Goal: Obtain resource: Download file/media

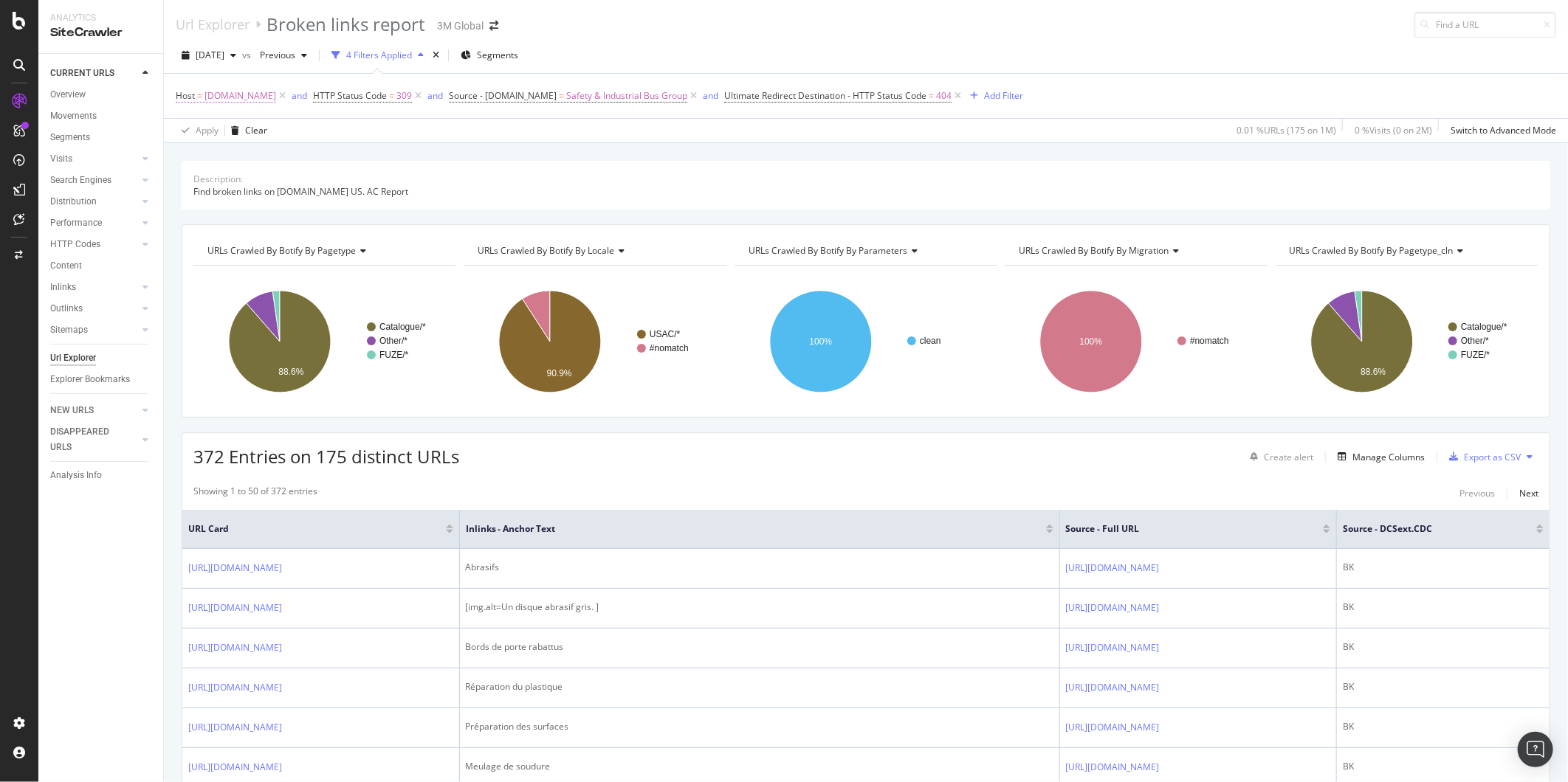
click at [237, 96] on span "[DOMAIN_NAME]" at bounding box center [240, 95] width 71 height 20
click at [281, 162] on input "[DOMAIN_NAME]" at bounding box center [258, 158] width 139 height 23
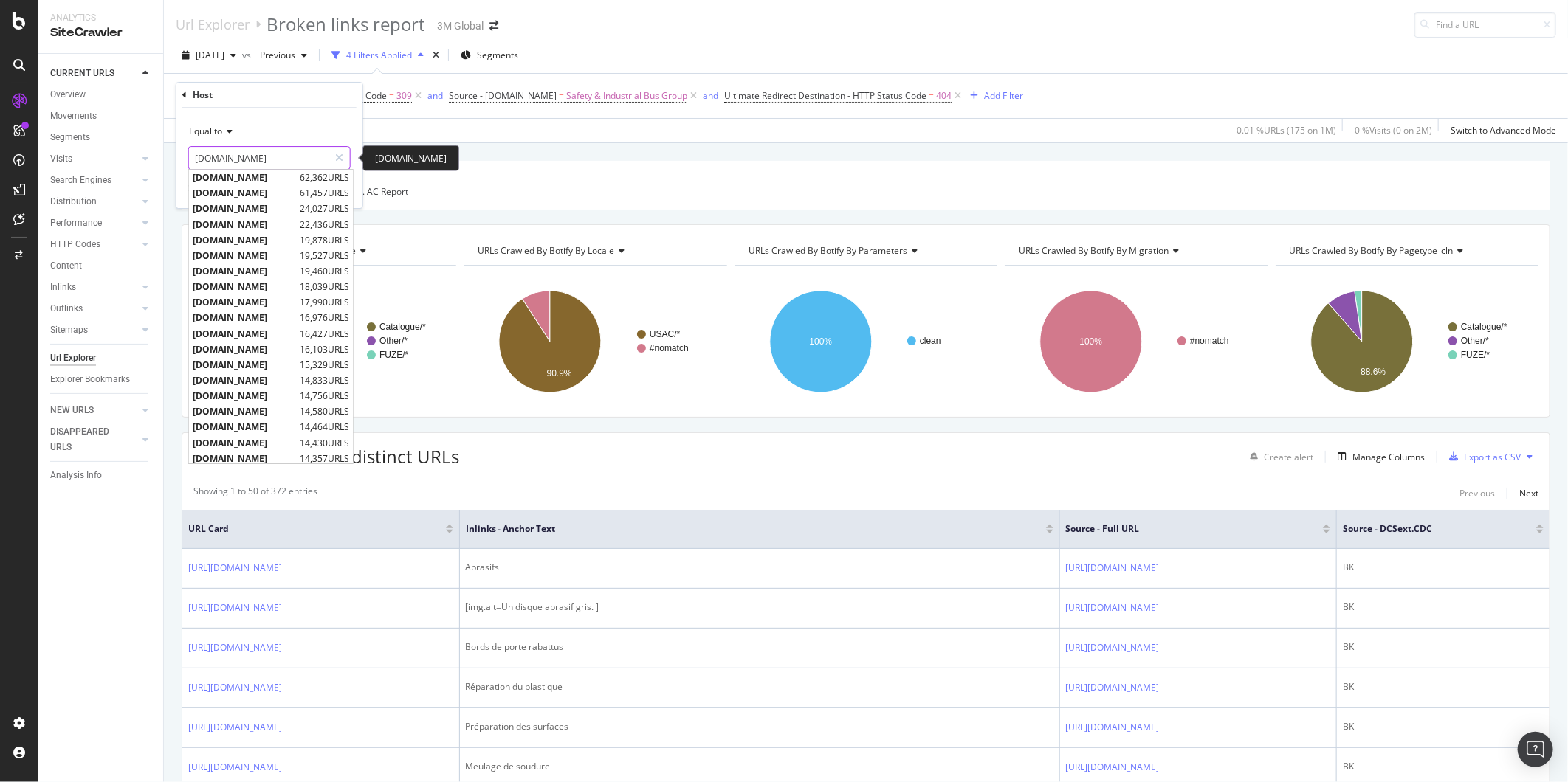
click at [290, 156] on input "[DOMAIN_NAME]" at bounding box center [258, 158] width 139 height 23
drag, startPoint x: 292, startPoint y: 156, endPoint x: 42, endPoint y: 135, distance: 250.9
click at [42, 135] on body "Analytics SiteCrawler CURRENT URLS Overview Movements Segments Visits Analysis …" at bounding box center [784, 391] width 1568 height 782
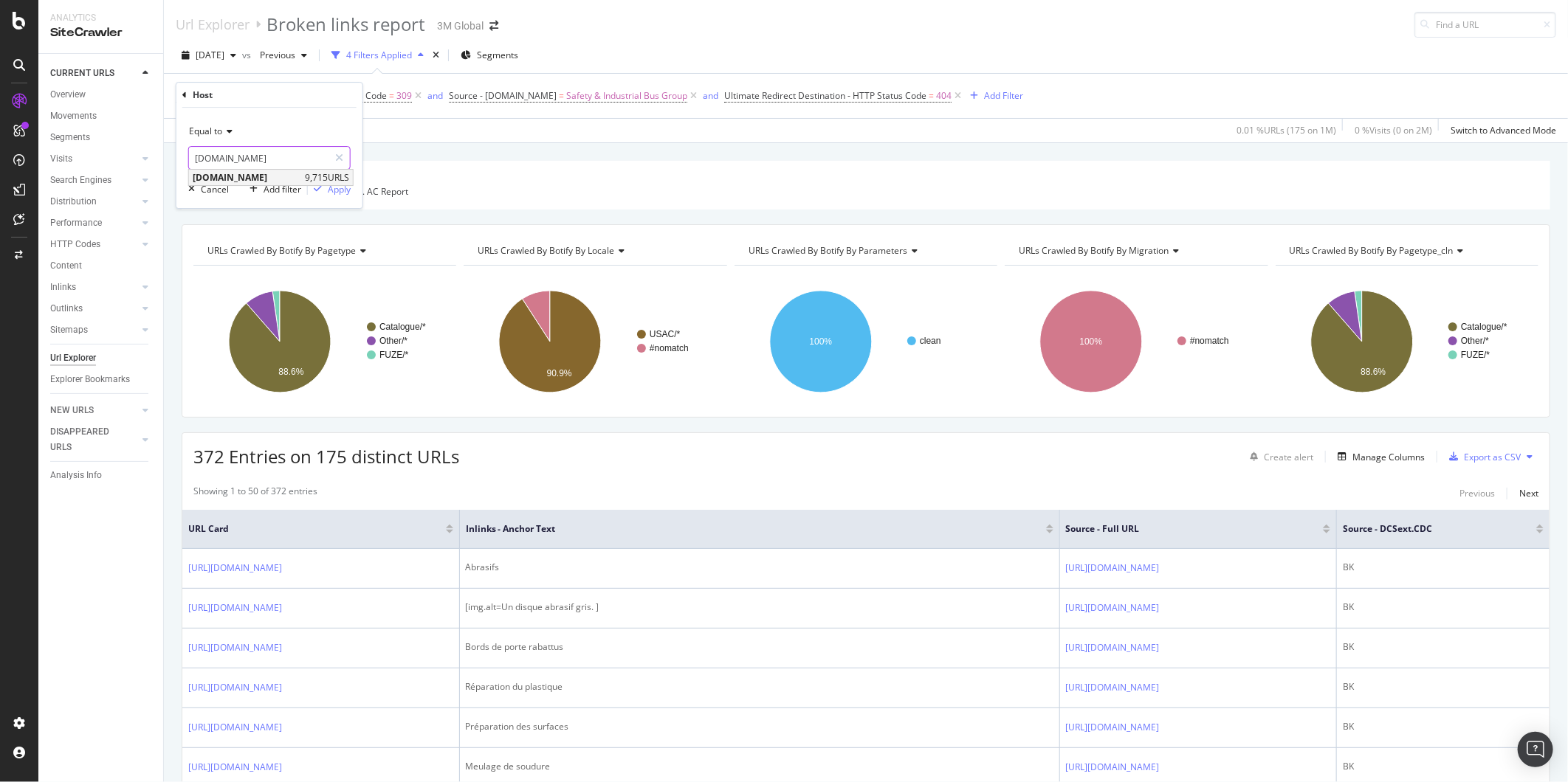
type input "[DOMAIN_NAME]"
click at [241, 175] on span "[DOMAIN_NAME]" at bounding box center [247, 178] width 109 height 13
drag, startPoint x: 341, startPoint y: 189, endPoint x: 506, endPoint y: 182, distance: 165.1
click at [341, 189] on div "Apply" at bounding box center [338, 189] width 23 height 13
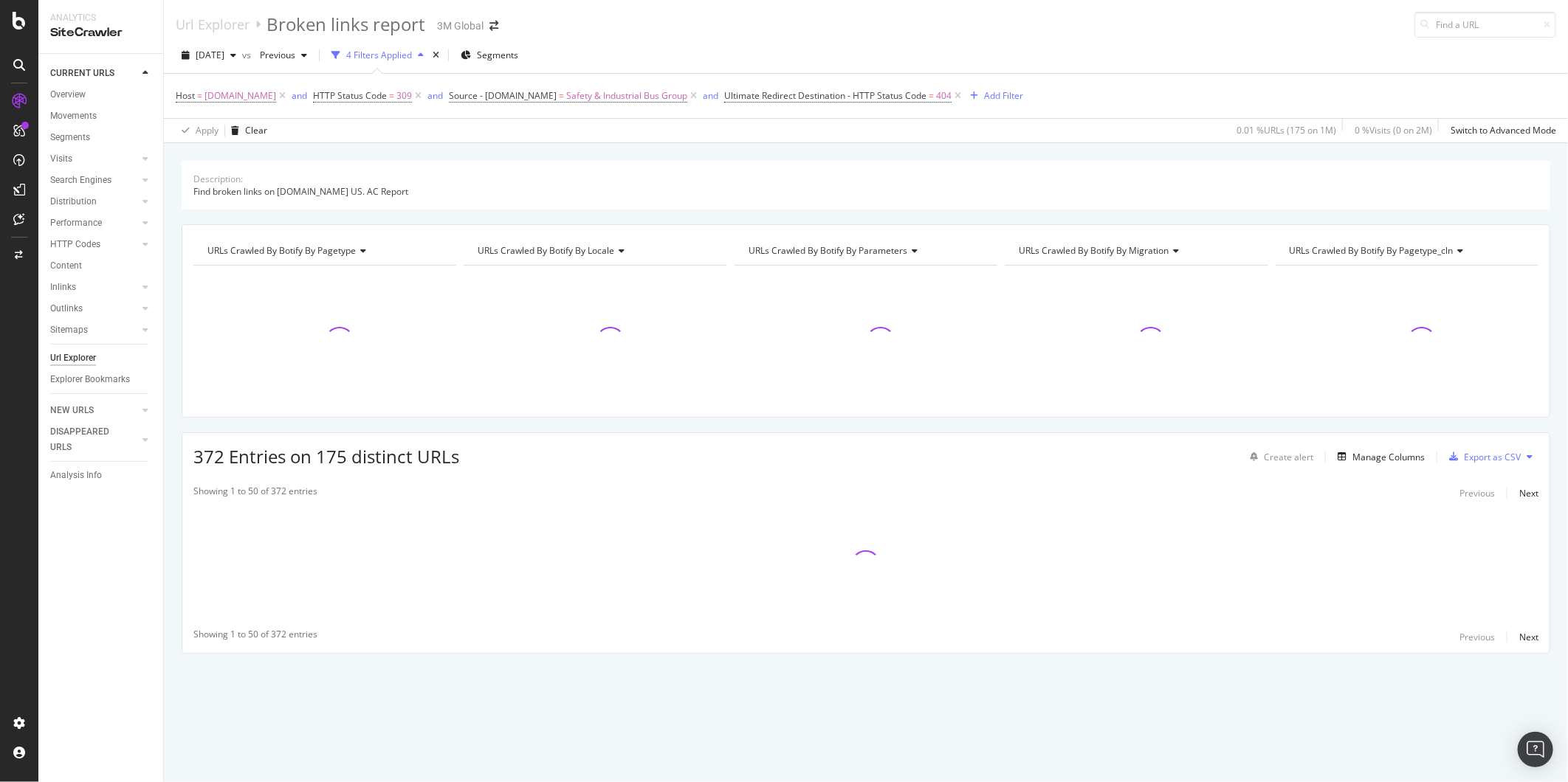
click at [954, 153] on div "Description: Find broken links on 3m.com US. AC Report URLs Crawled By Botify B…" at bounding box center [865, 160] width 1404 height 35
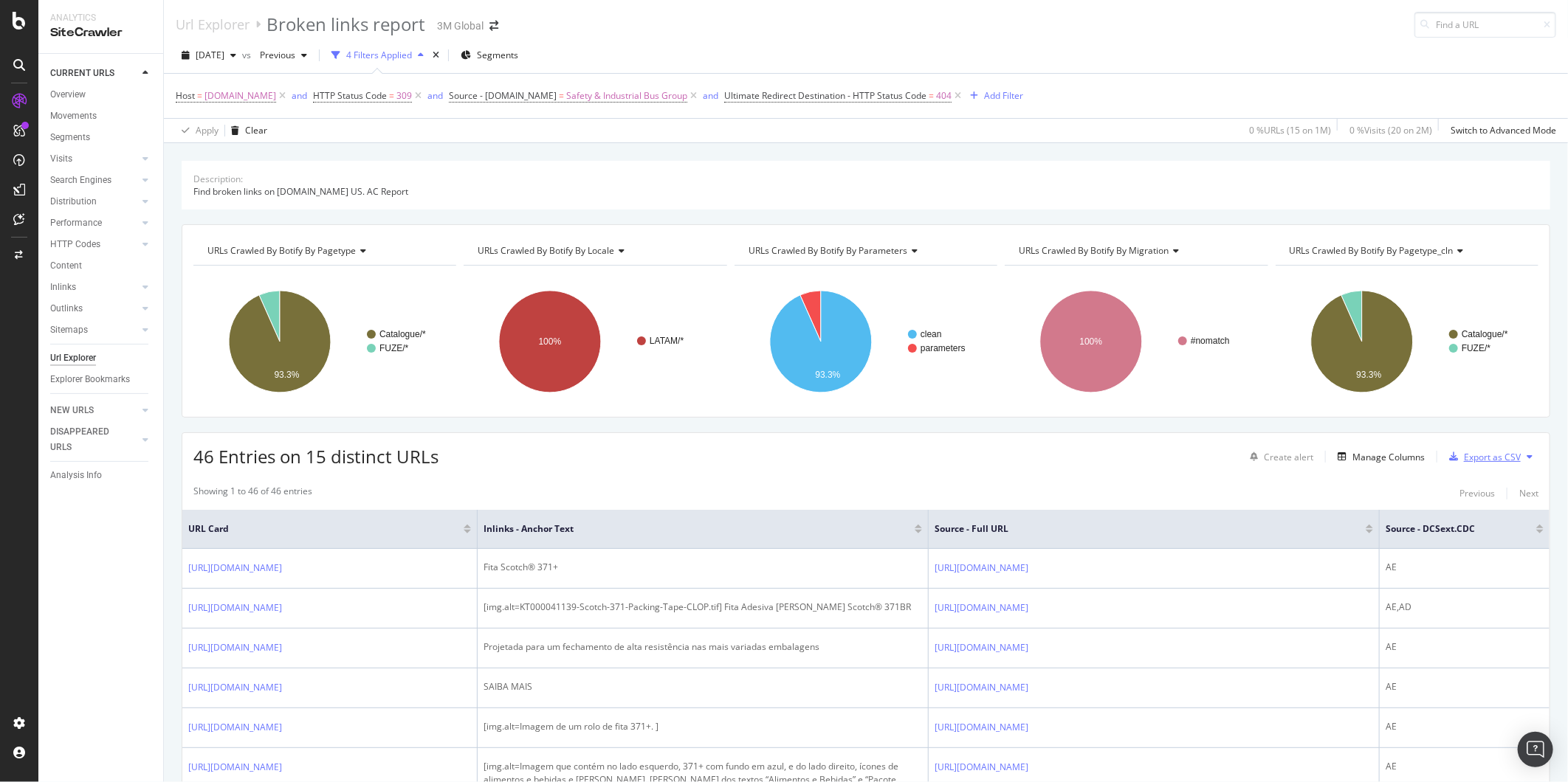
click at [1485, 456] on div "Export as CSV" at bounding box center [1492, 457] width 57 height 13
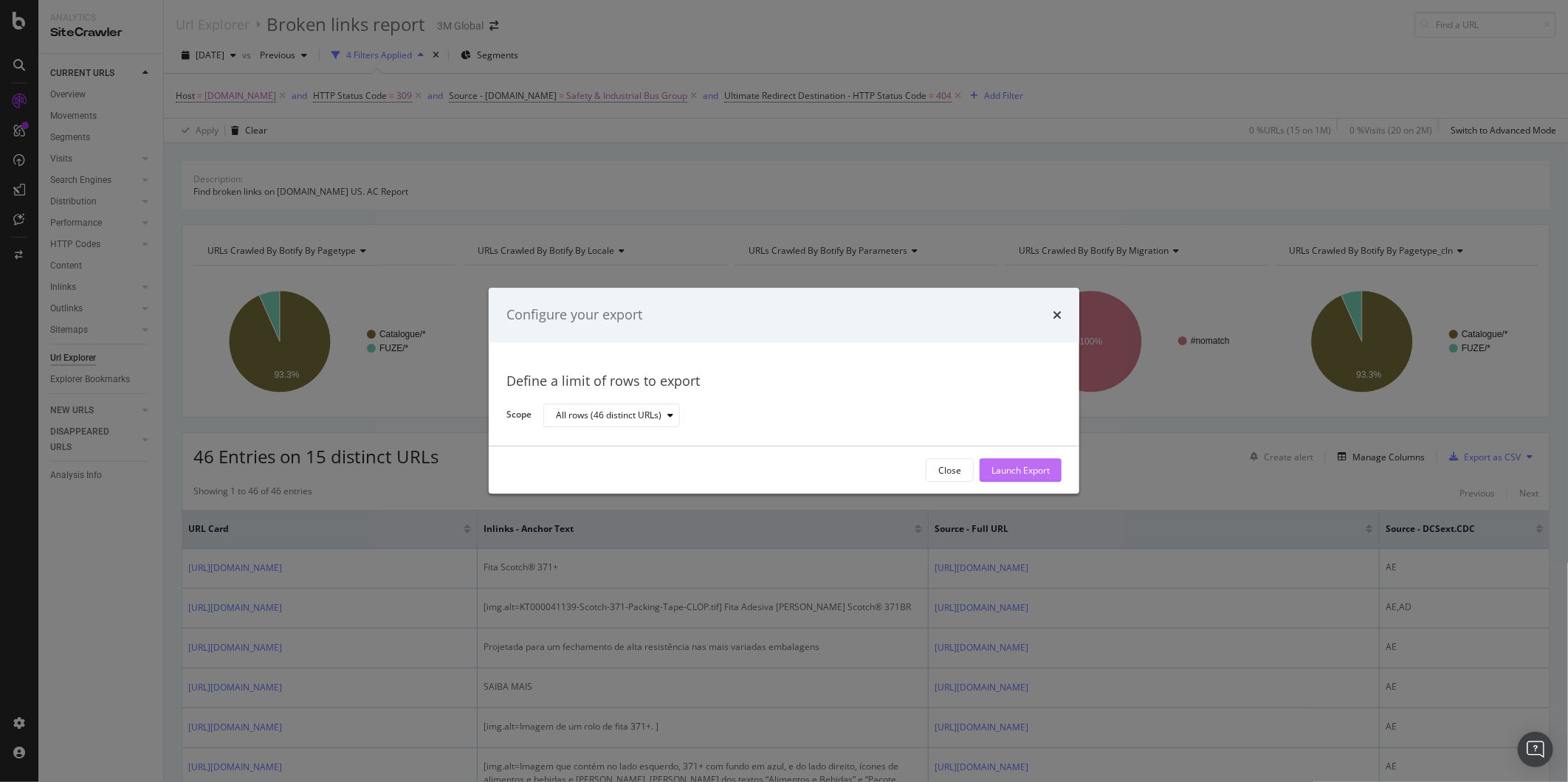
click at [992, 474] on div "Launch Export" at bounding box center [1021, 470] width 58 height 13
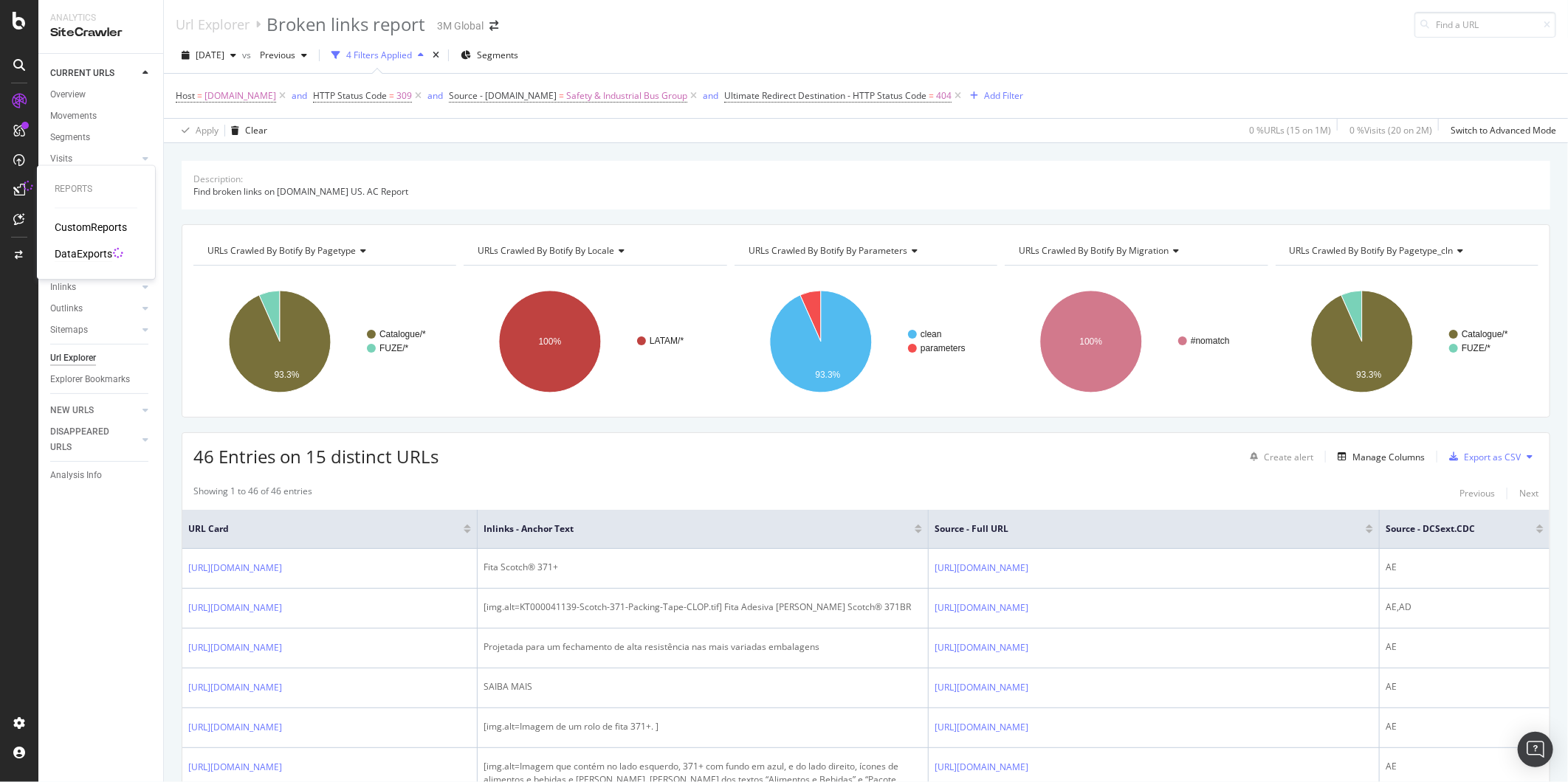
click at [74, 260] on div "DataExports" at bounding box center [84, 254] width 58 height 15
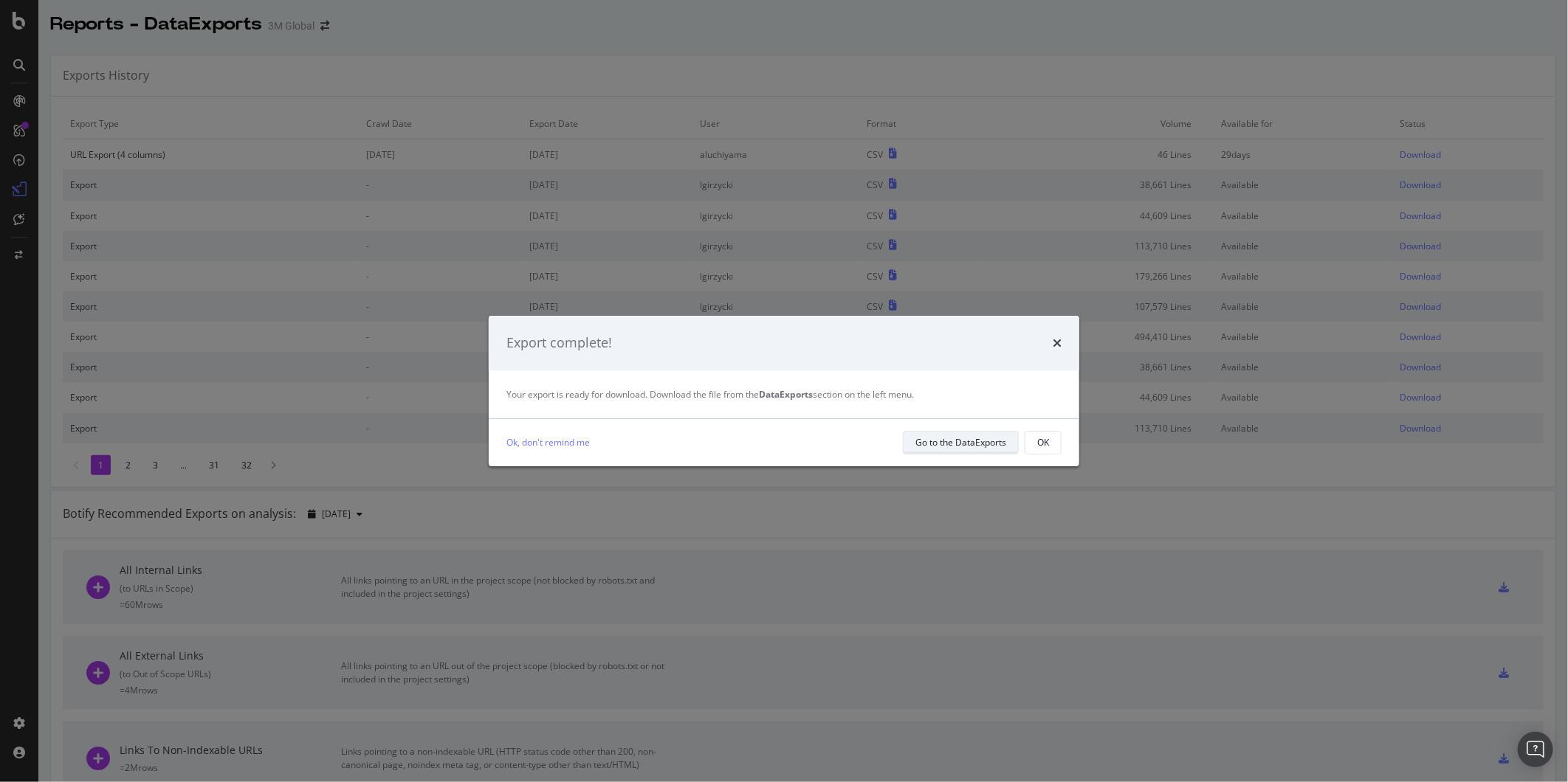
click at [964, 438] on div "Go to the DataExports" at bounding box center [961, 442] width 91 height 13
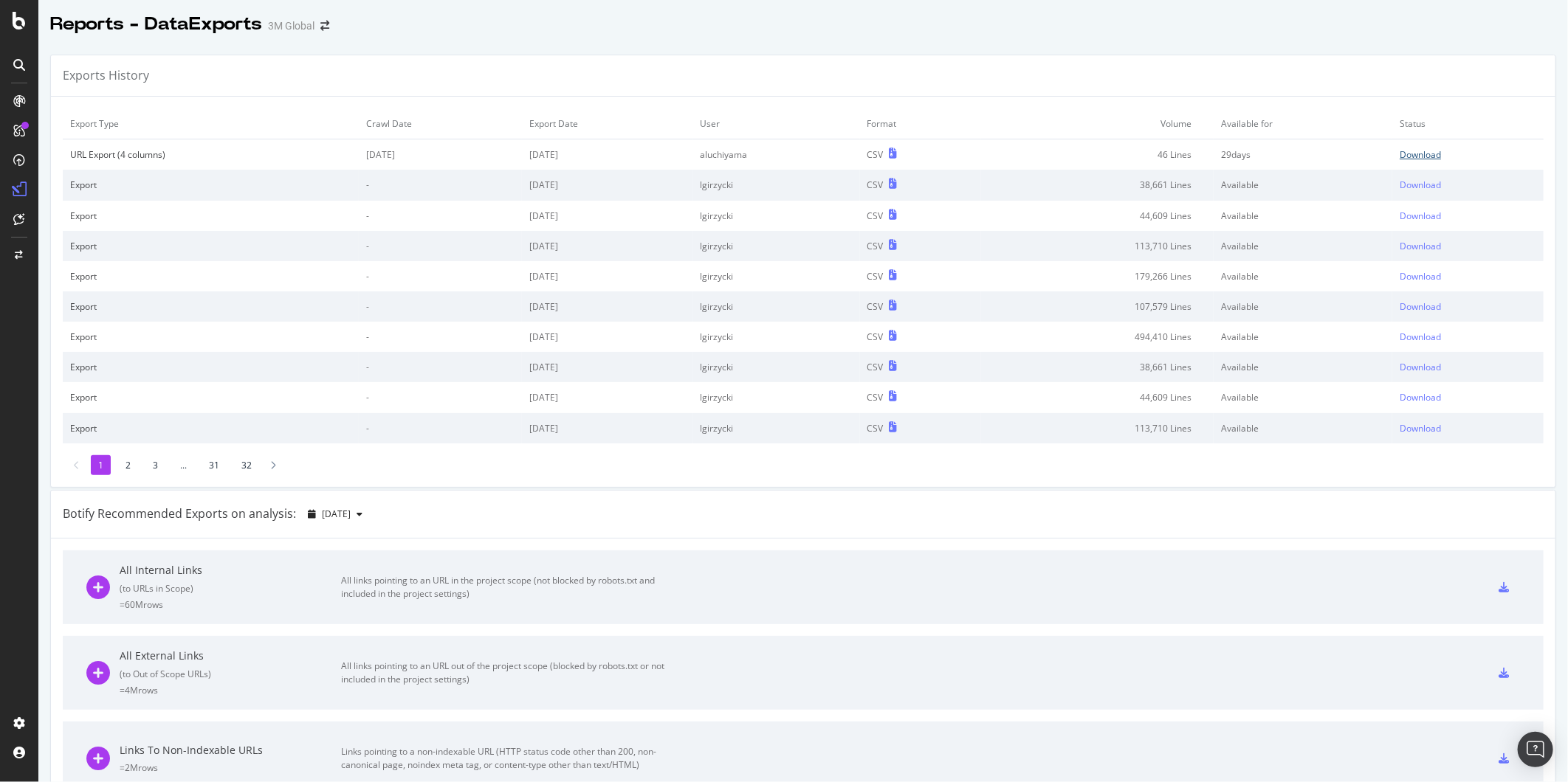
click at [1410, 151] on div "Download" at bounding box center [1420, 154] width 42 height 13
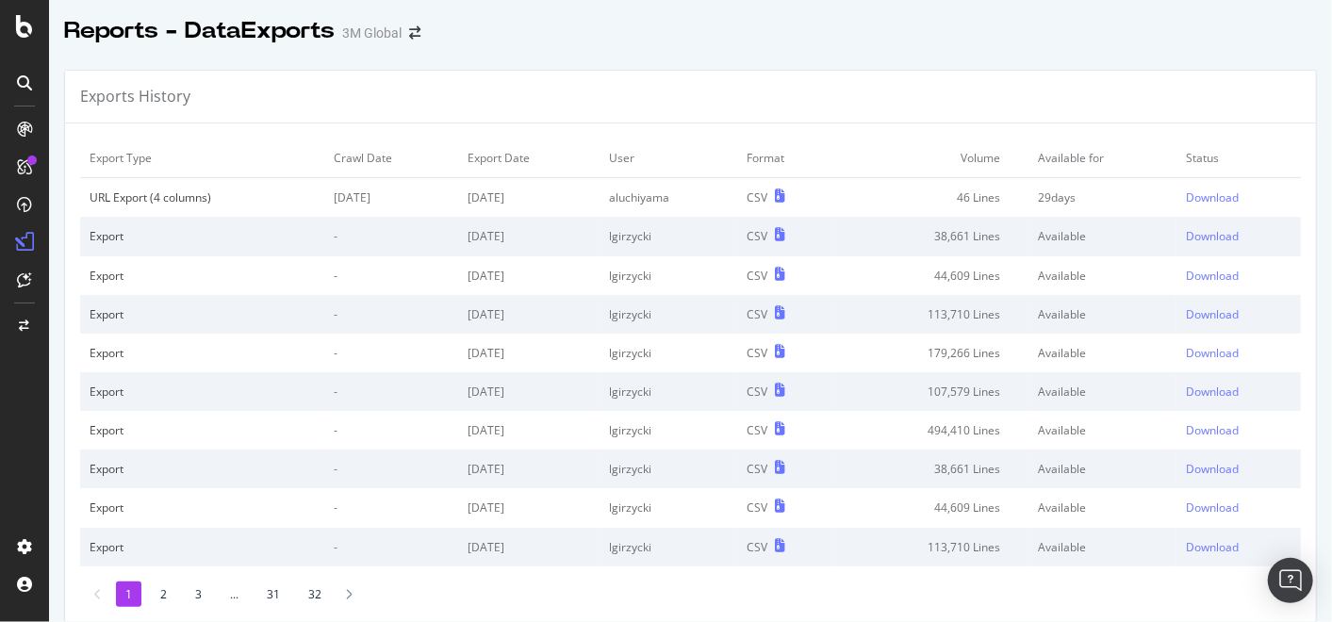
click at [26, 128] on icon at bounding box center [24, 129] width 15 height 15
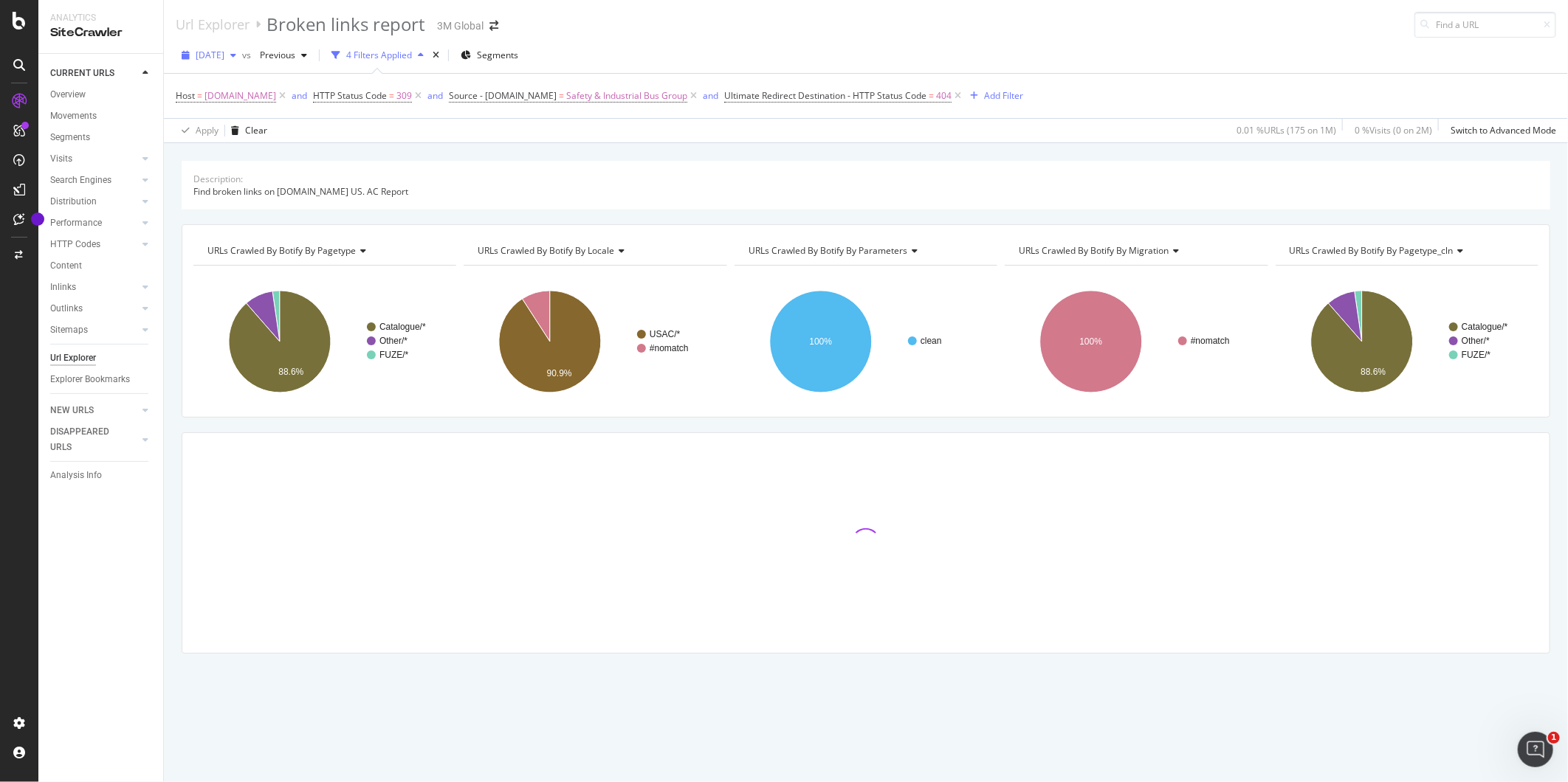
click at [224, 50] on span "[DATE]" at bounding box center [210, 55] width 29 height 13
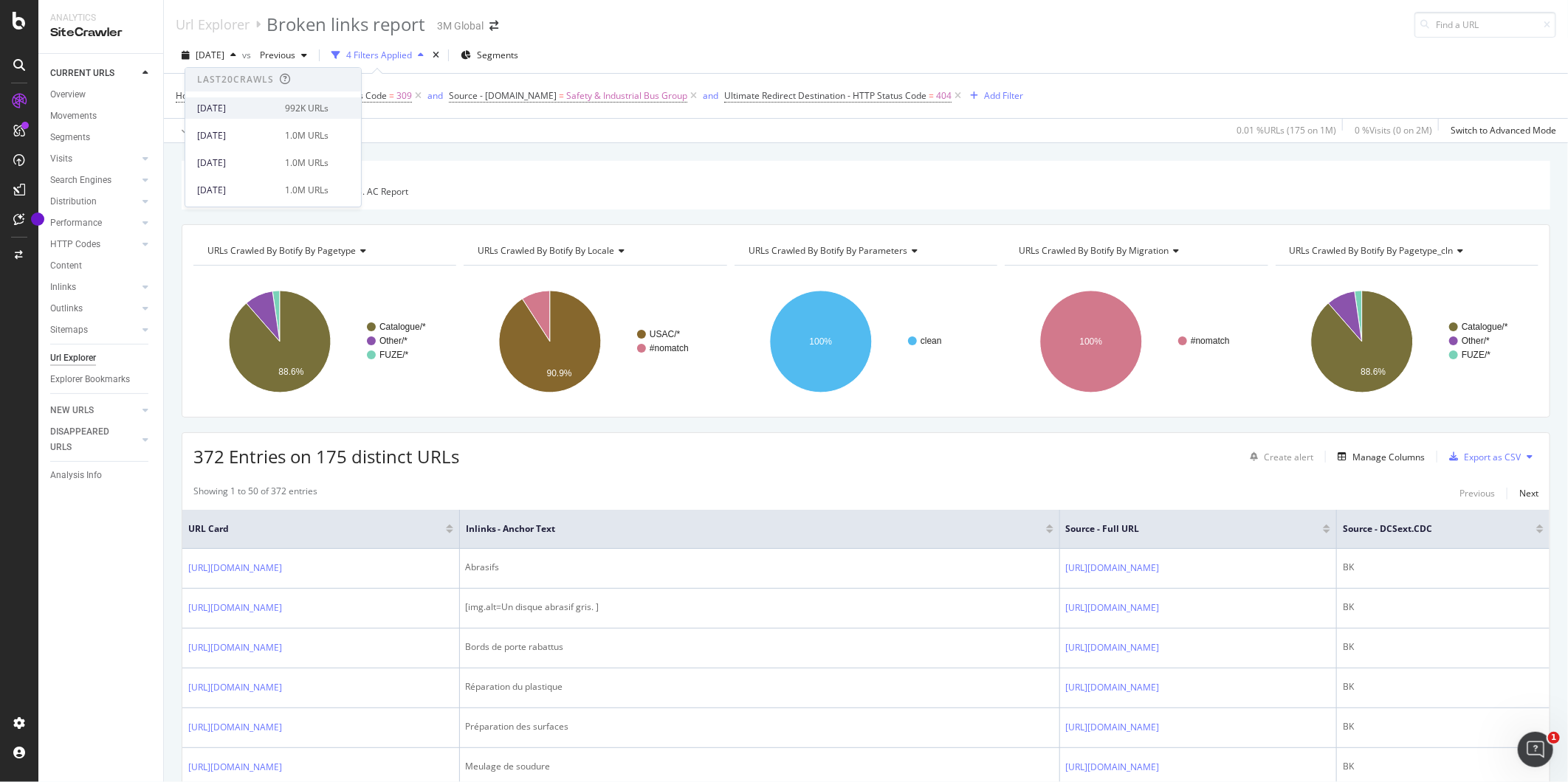
click at [246, 107] on div "[DATE]" at bounding box center [237, 108] width 79 height 13
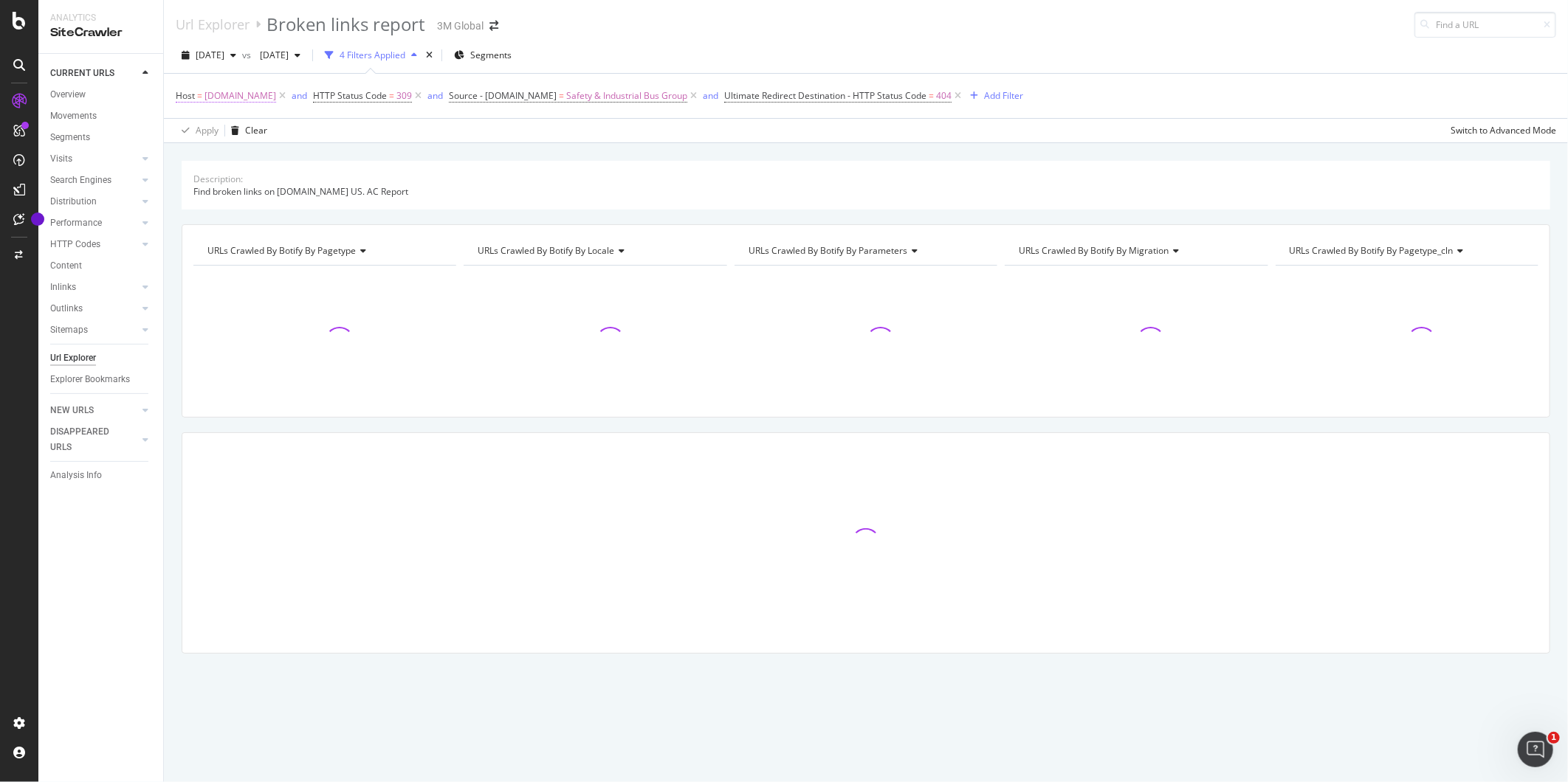
click at [257, 103] on span "[DOMAIN_NAME]" at bounding box center [240, 95] width 71 height 20
click at [246, 153] on input "[DOMAIN_NAME]" at bounding box center [258, 158] width 139 height 23
type input "3"
type input "[DOMAIN_NAME]"
click at [251, 178] on span "[DOMAIN_NAME]" at bounding box center [247, 178] width 109 height 13
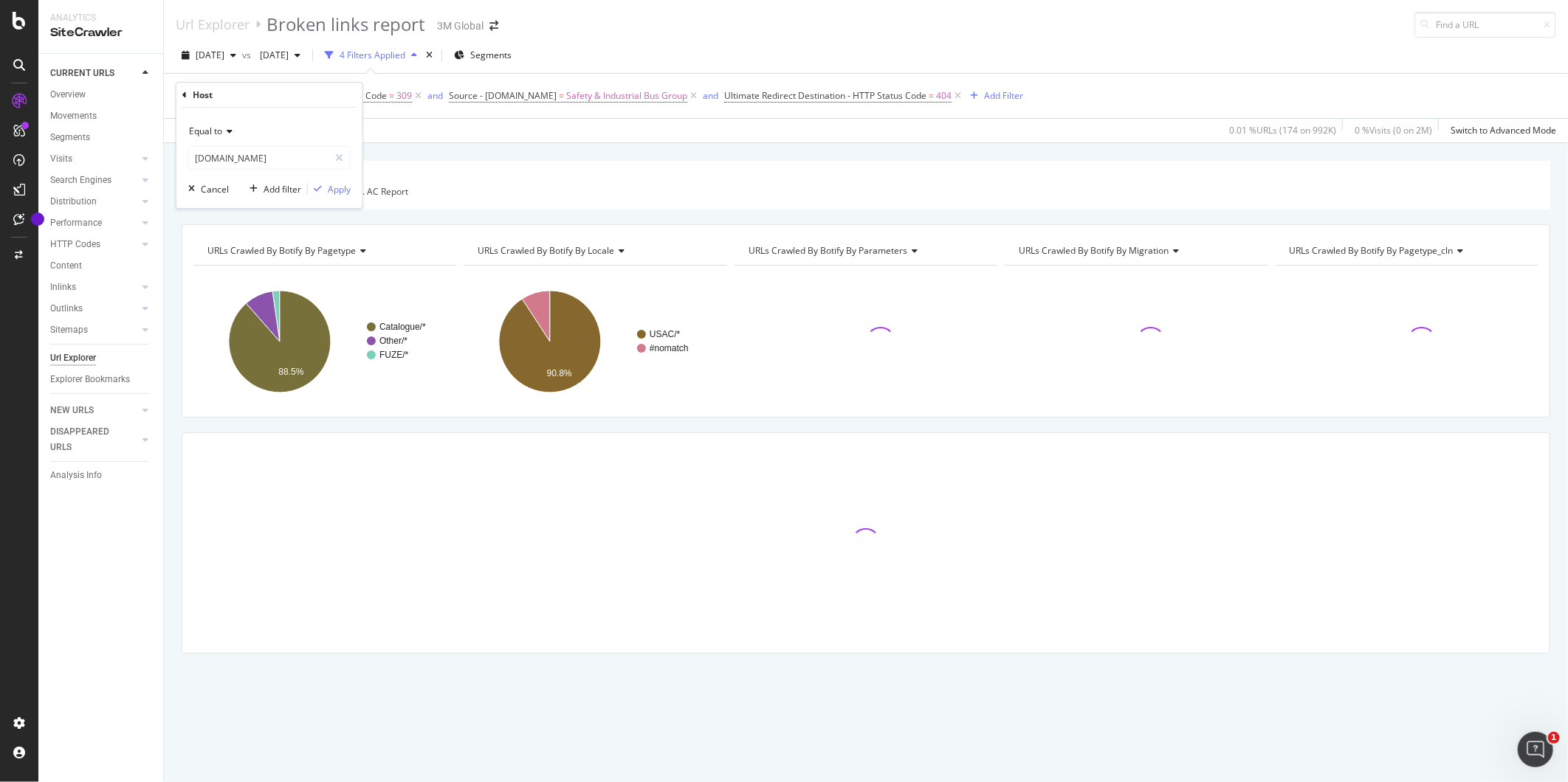
click at [477, 134] on div "Apply Clear 0.01 % URLs ( 174 on 992K ) 0 % Visits ( 0 on 2M ) Switch to Advanc…" at bounding box center [865, 130] width 1404 height 24
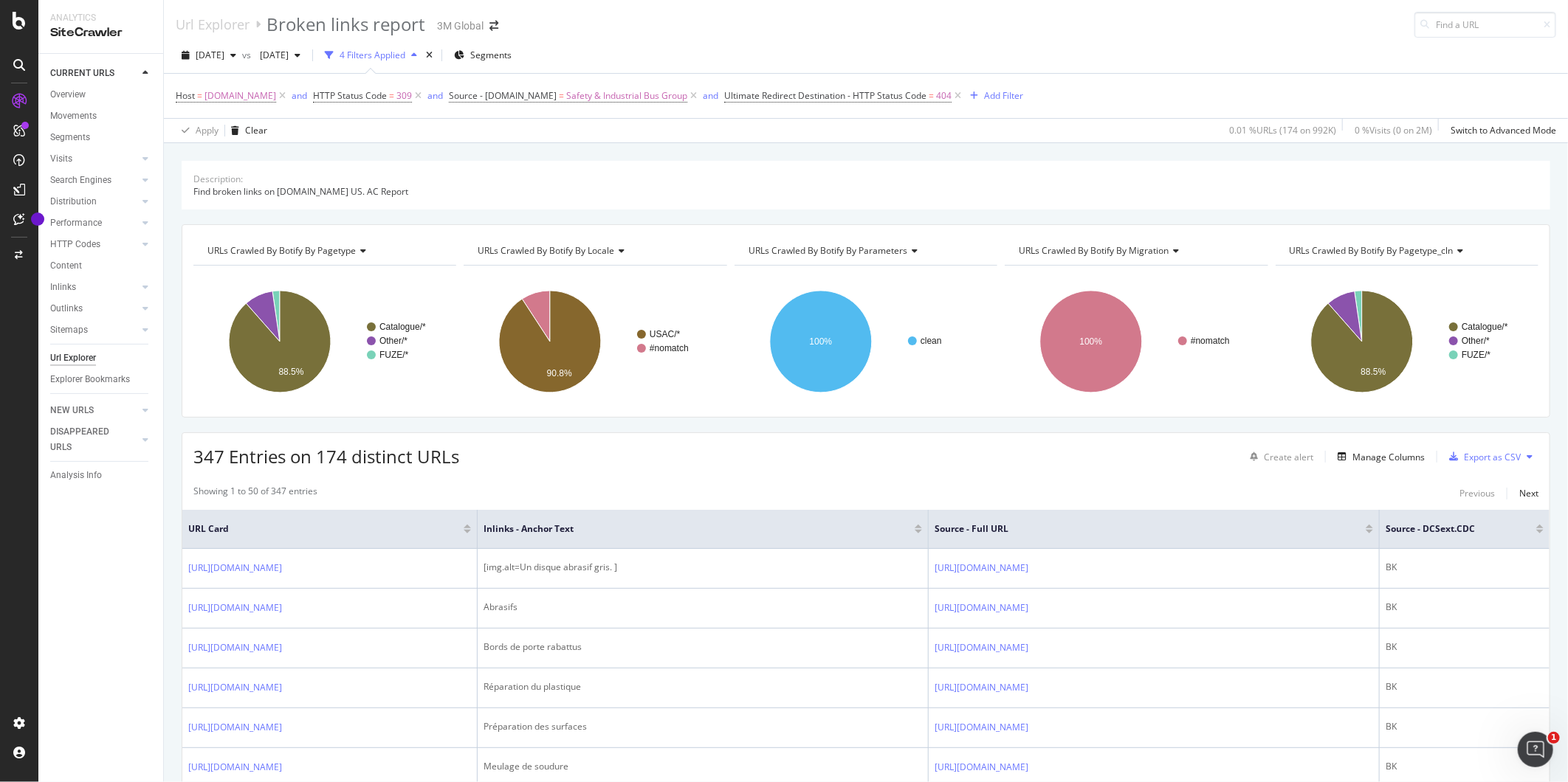
click at [1078, 437] on div "347 Entries on 174 distinct URLs Create alert Manage Columns Export as CSV" at bounding box center [865, 451] width 1367 height 36
click at [1464, 462] on div "Export as CSV" at bounding box center [1492, 457] width 57 height 13
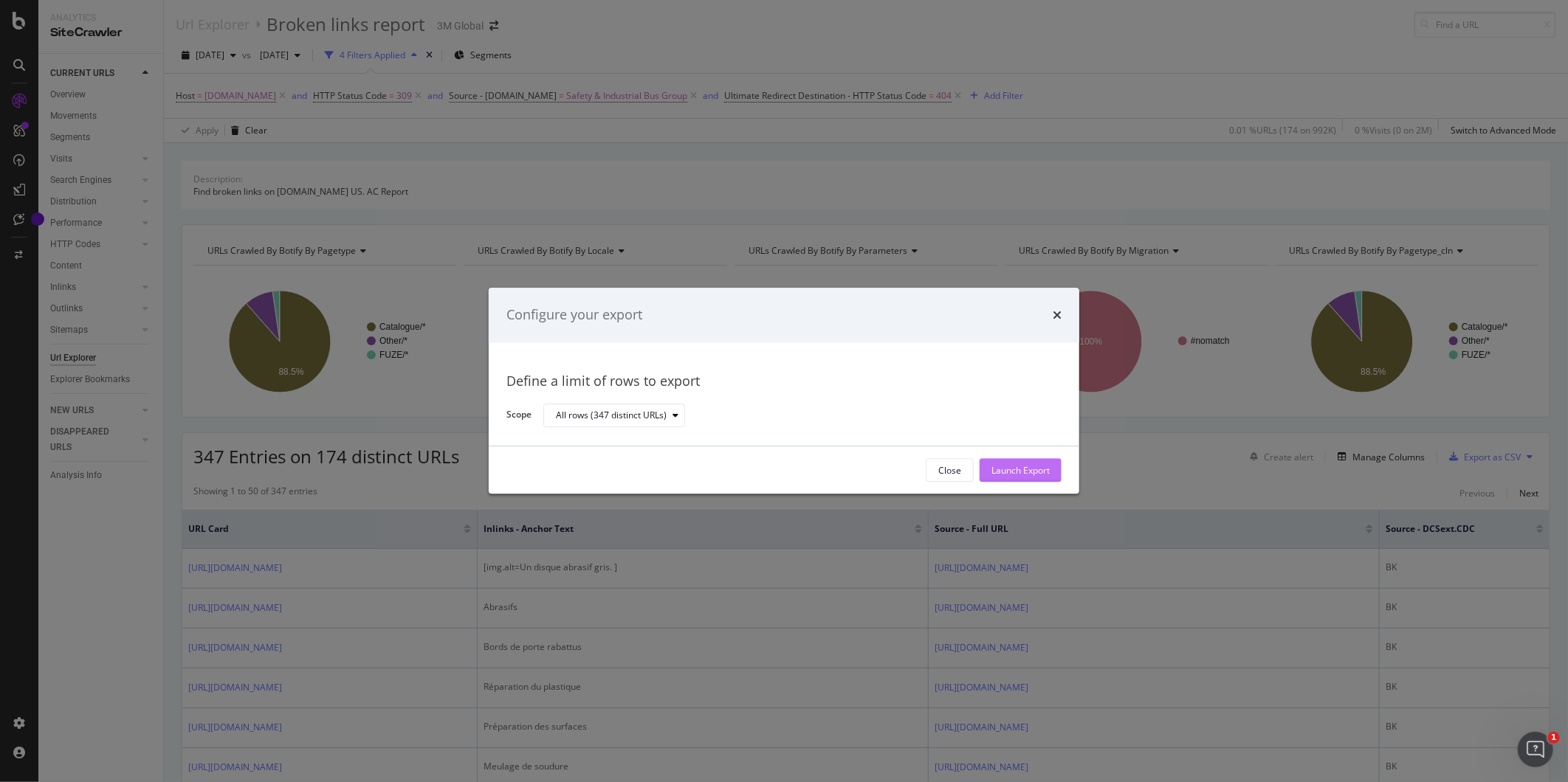
click at [1021, 467] on div "Launch Export" at bounding box center [1021, 470] width 58 height 13
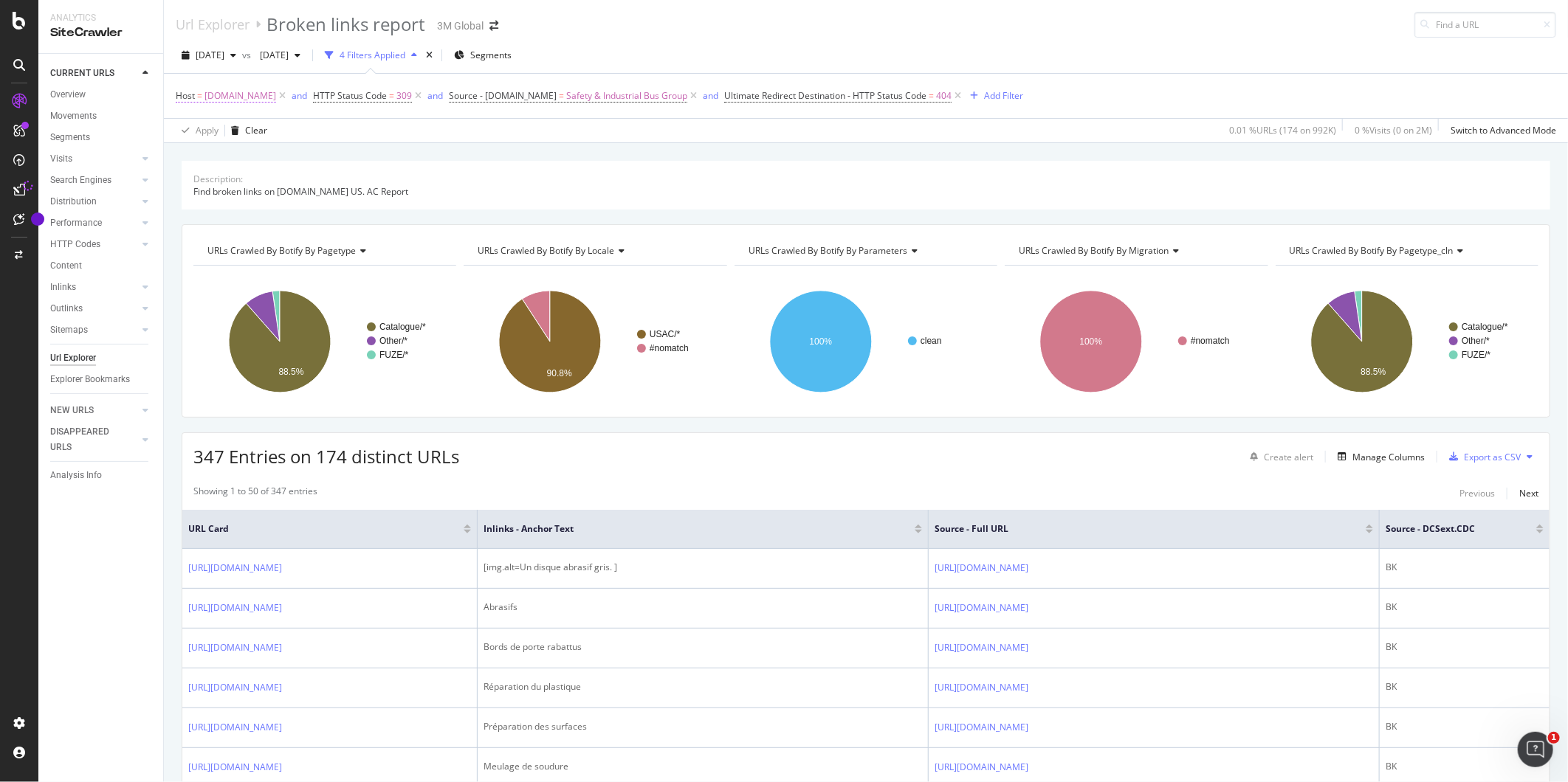
click at [237, 96] on span "[DOMAIN_NAME]" at bounding box center [240, 95] width 71 height 20
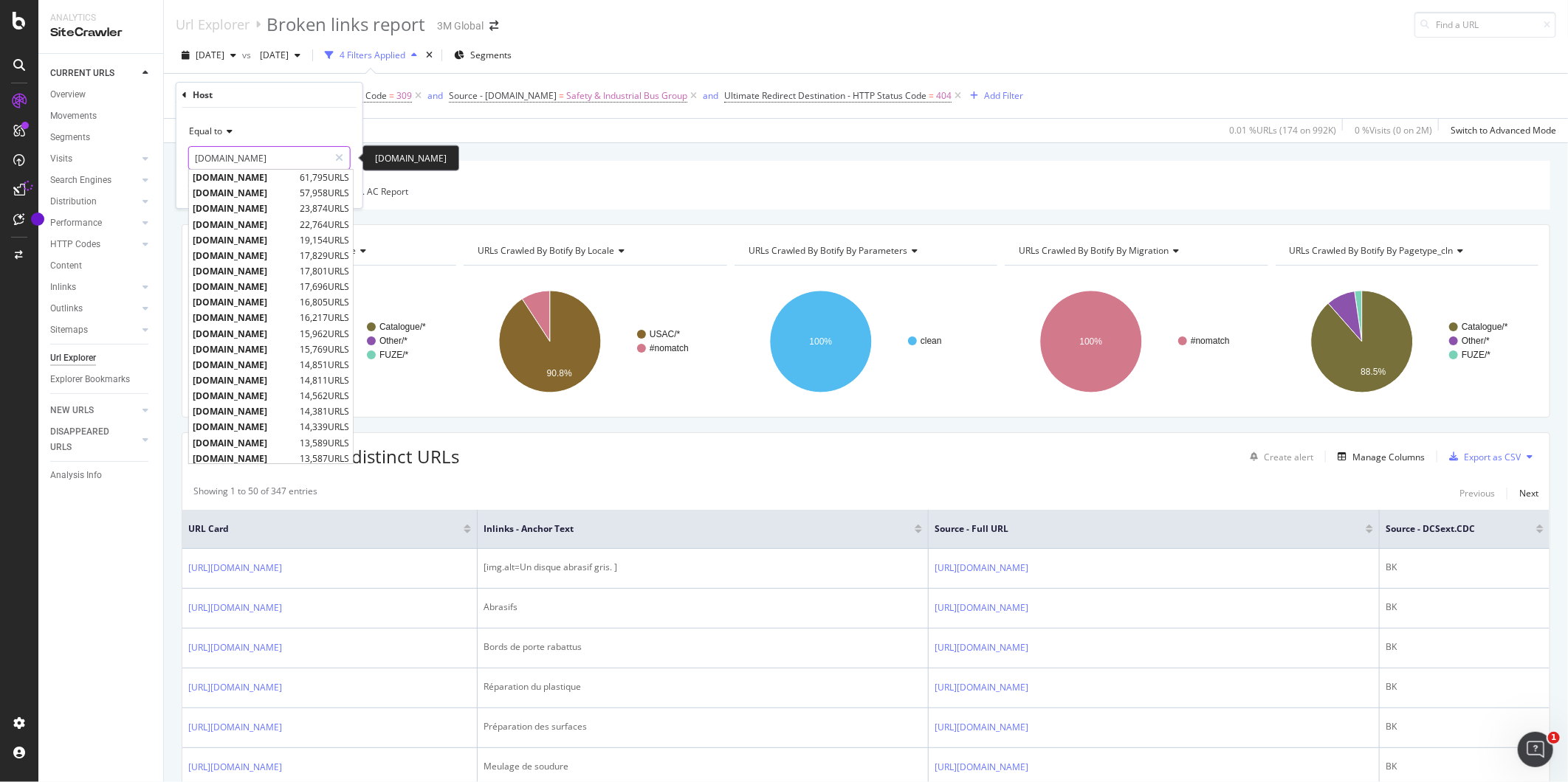
click at [270, 165] on input "[DOMAIN_NAME]" at bounding box center [258, 158] width 139 height 23
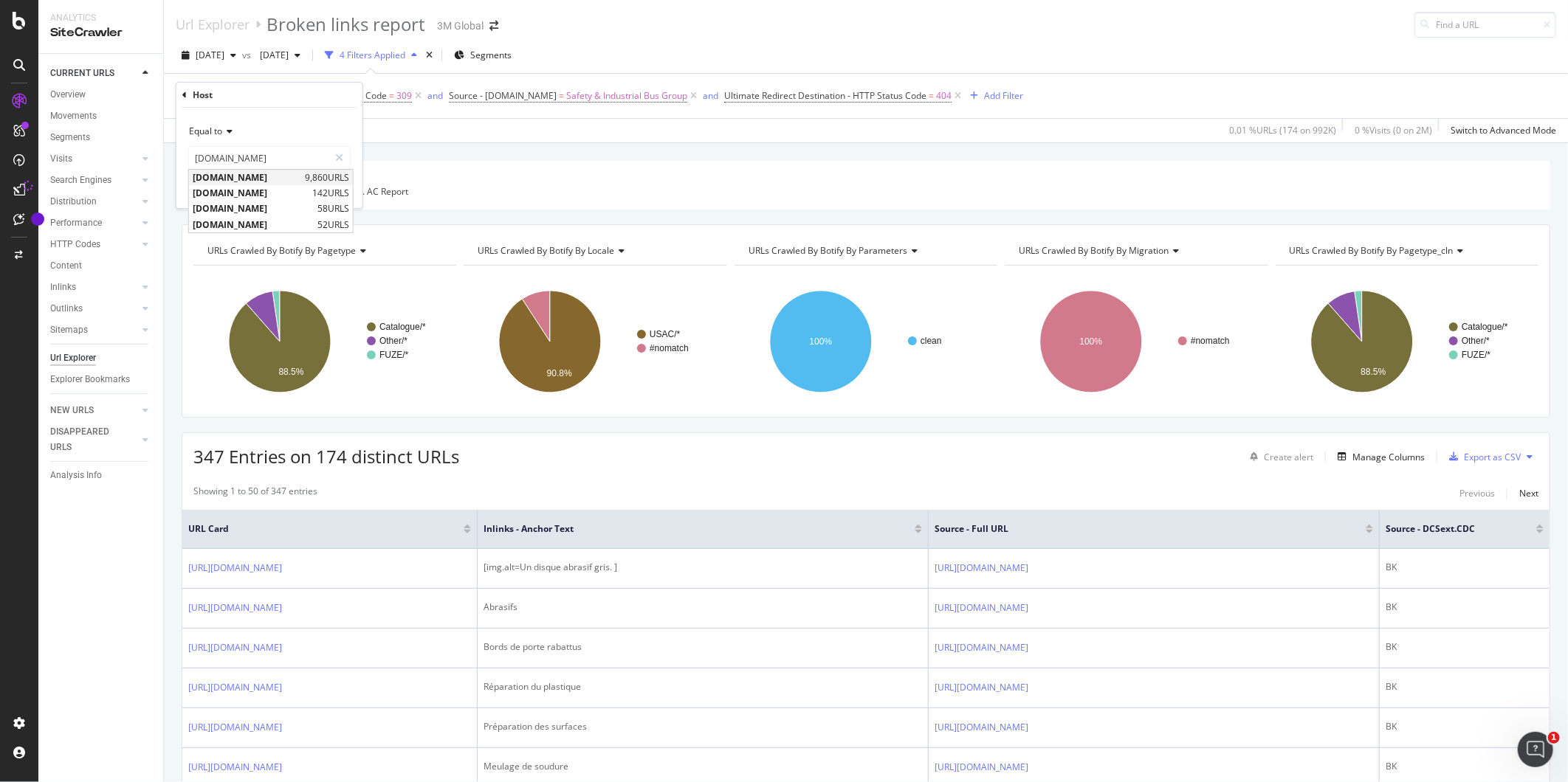
click at [237, 179] on span "[DOMAIN_NAME]" at bounding box center [247, 178] width 109 height 13
type input "[DOMAIN_NAME]"
click at [332, 189] on div "Apply" at bounding box center [338, 189] width 23 height 13
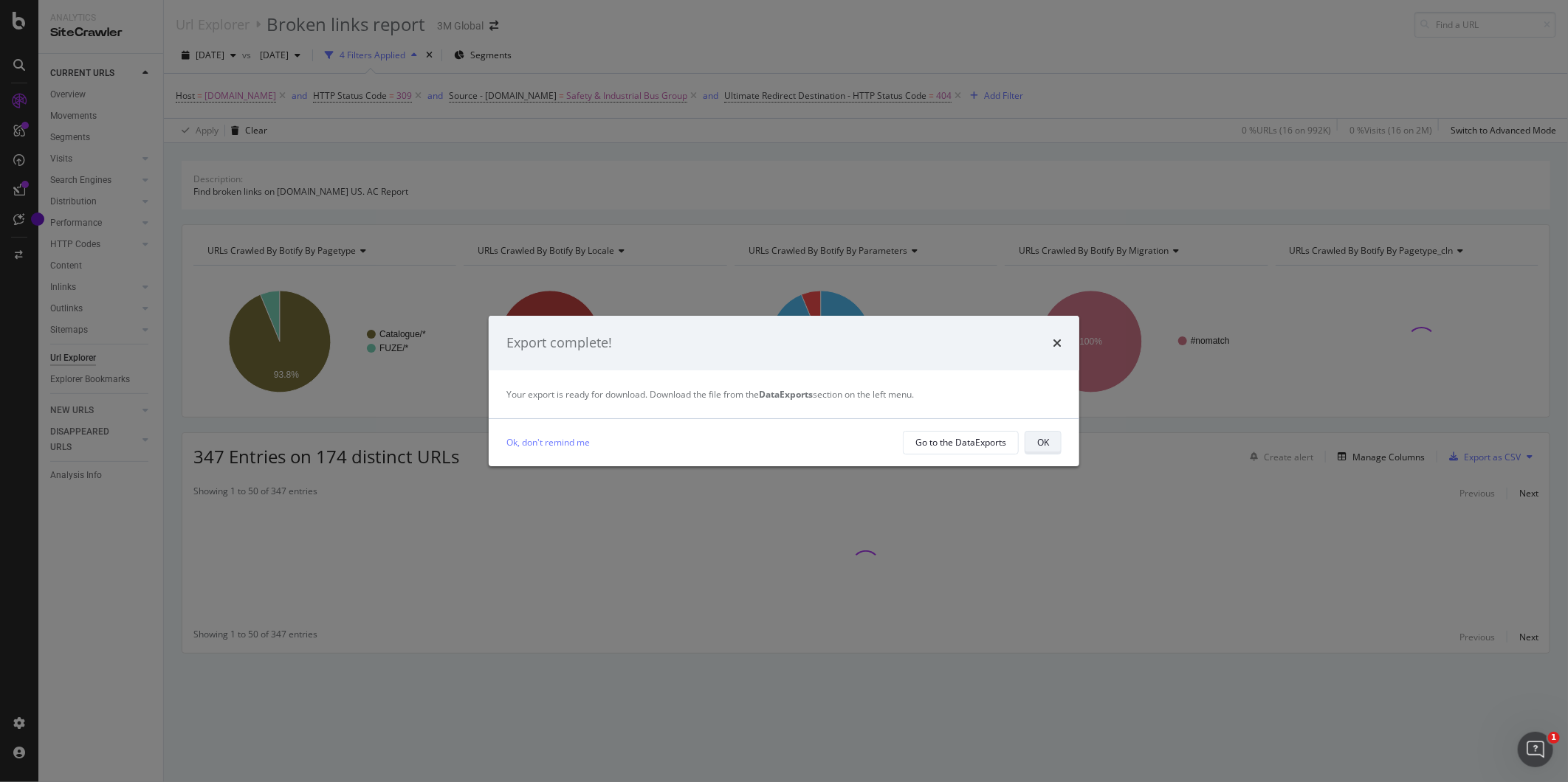
click at [1028, 442] on button "OK" at bounding box center [1042, 442] width 37 height 23
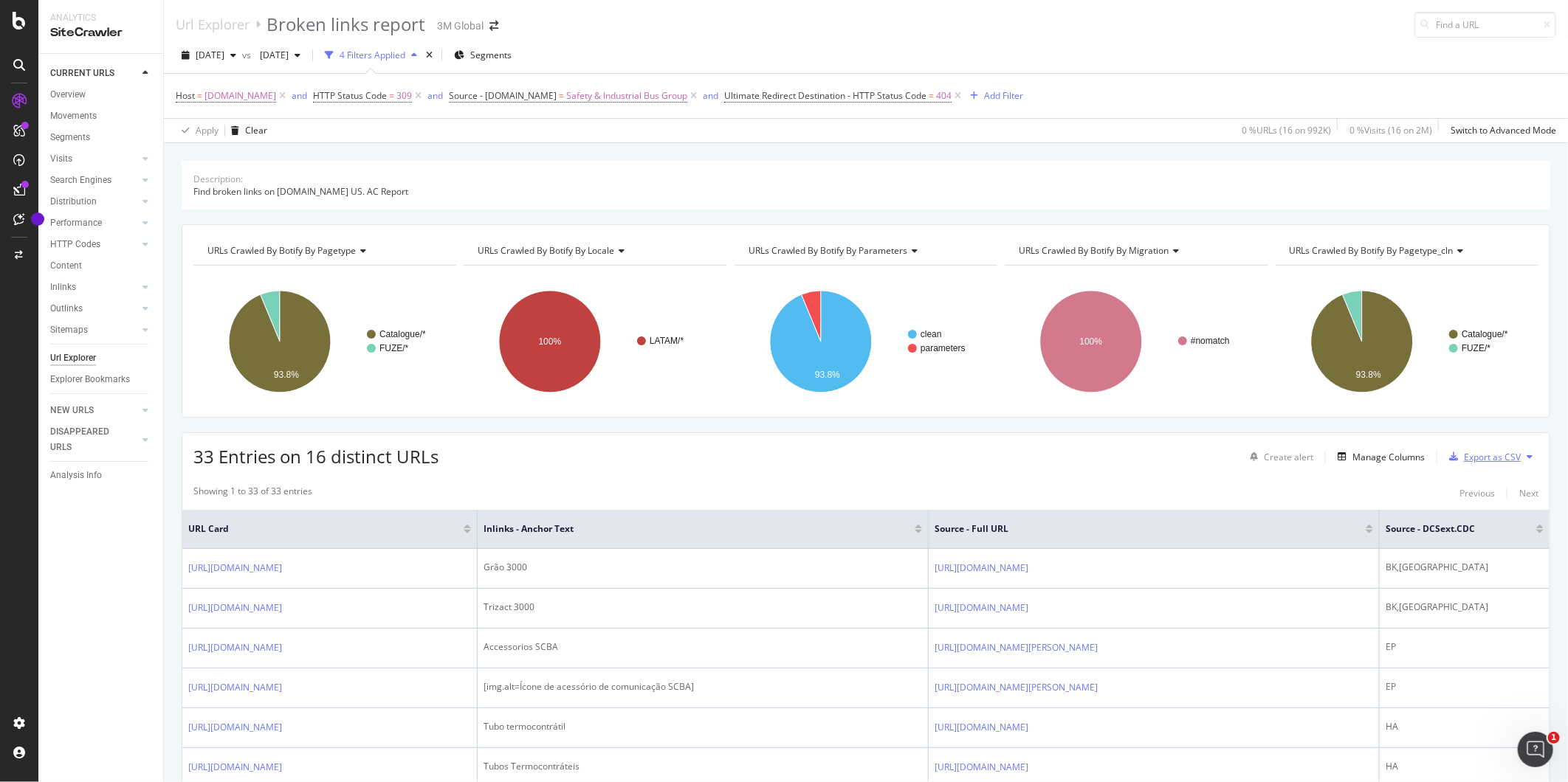
click at [1464, 459] on div "Export as CSV" at bounding box center [1492, 457] width 57 height 13
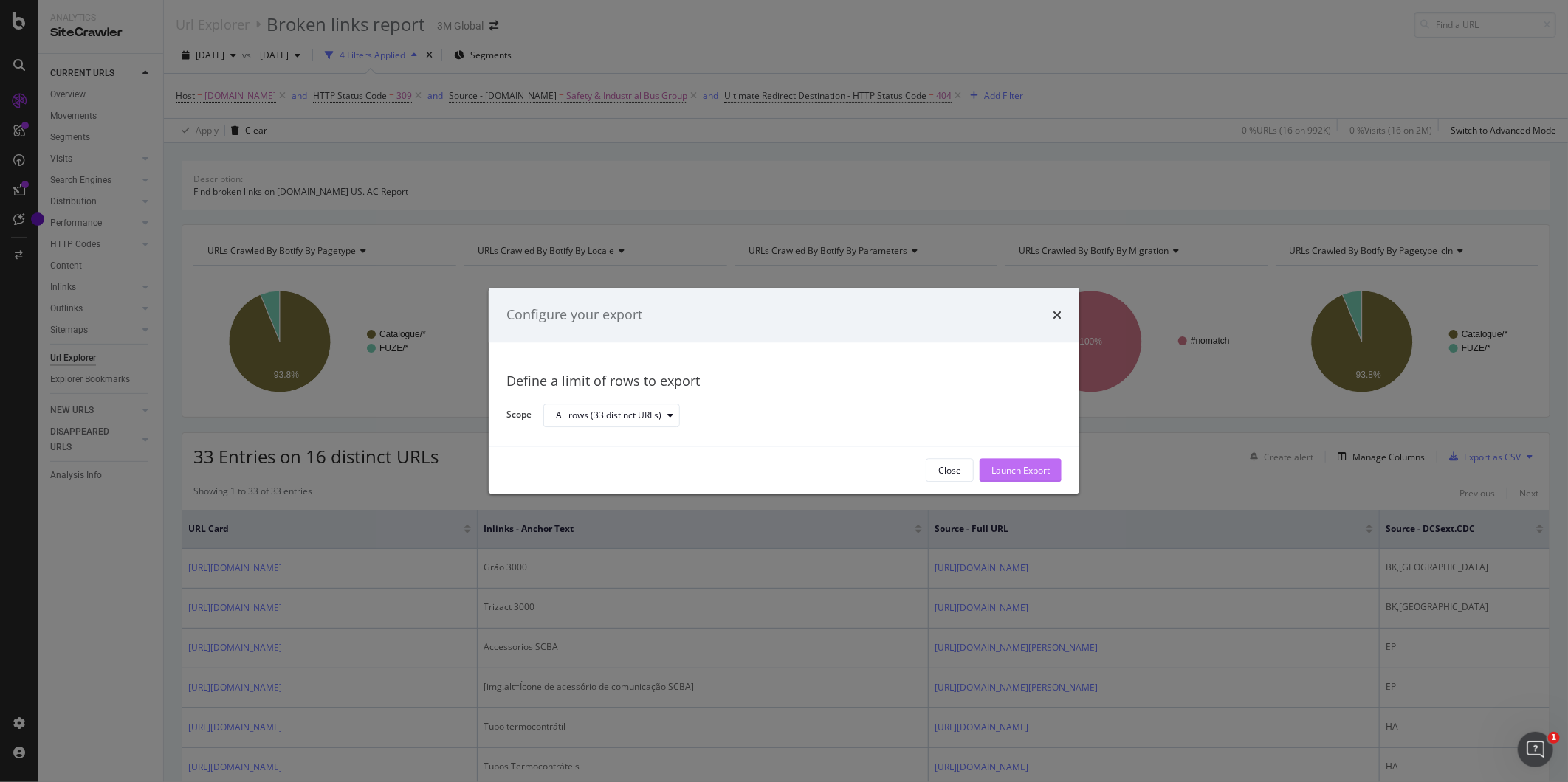
click at [1019, 472] on div "Launch Export" at bounding box center [1021, 470] width 58 height 13
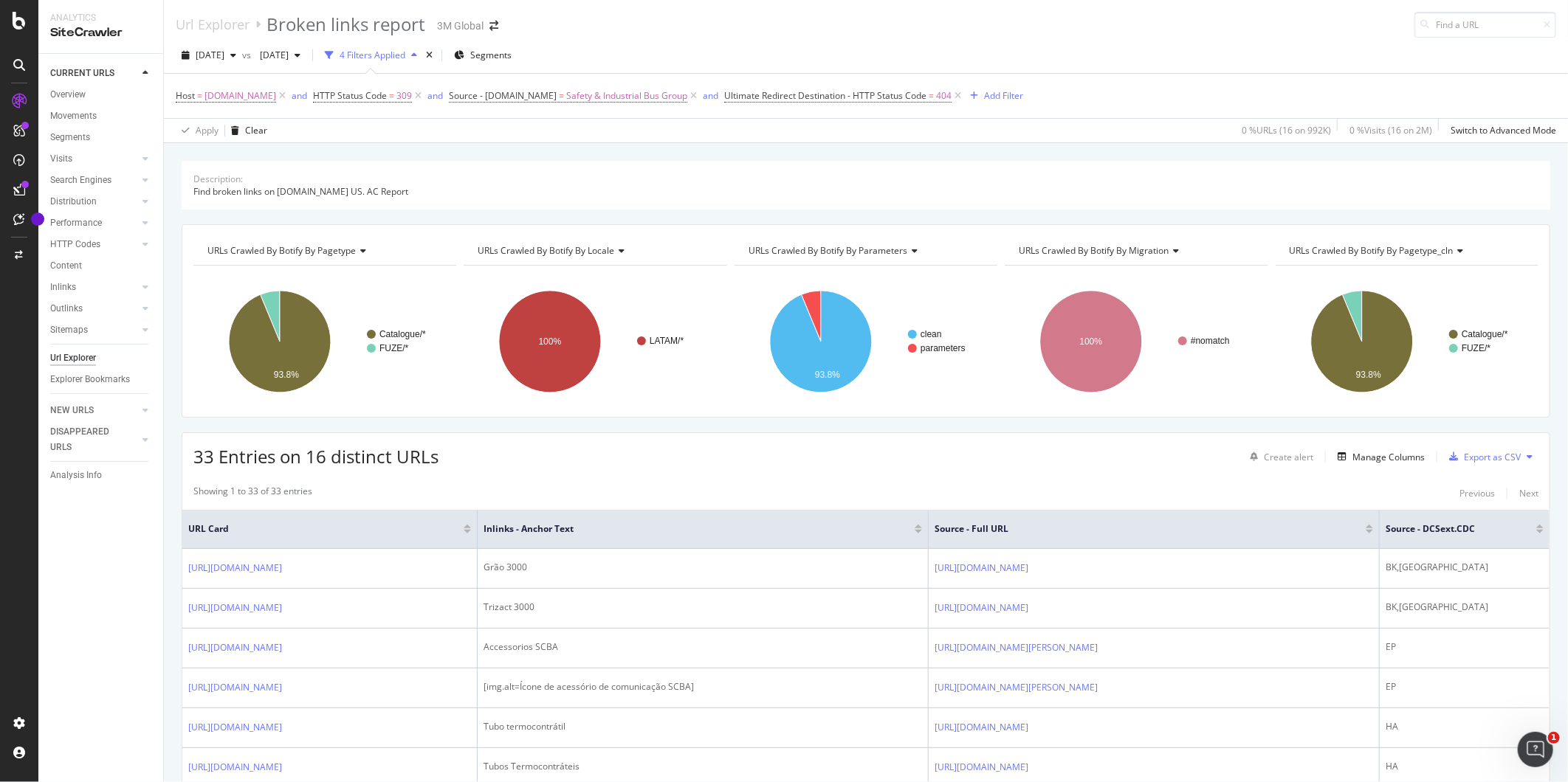
click at [684, 455] on div "33 Entries on 16 distinct URLs Create alert Manage Columns Export as CSV" at bounding box center [865, 451] width 1367 height 36
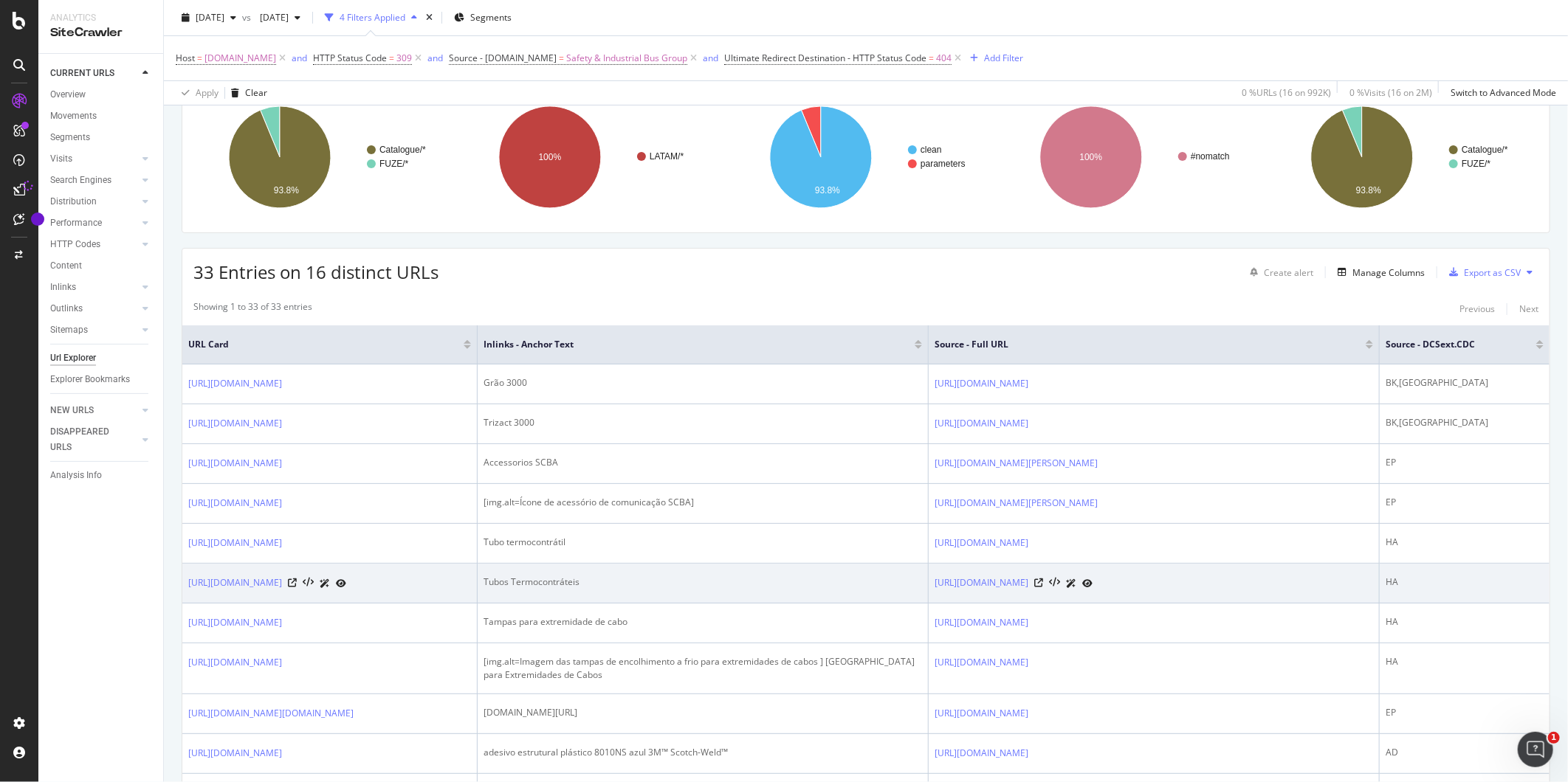
scroll to position [327, 0]
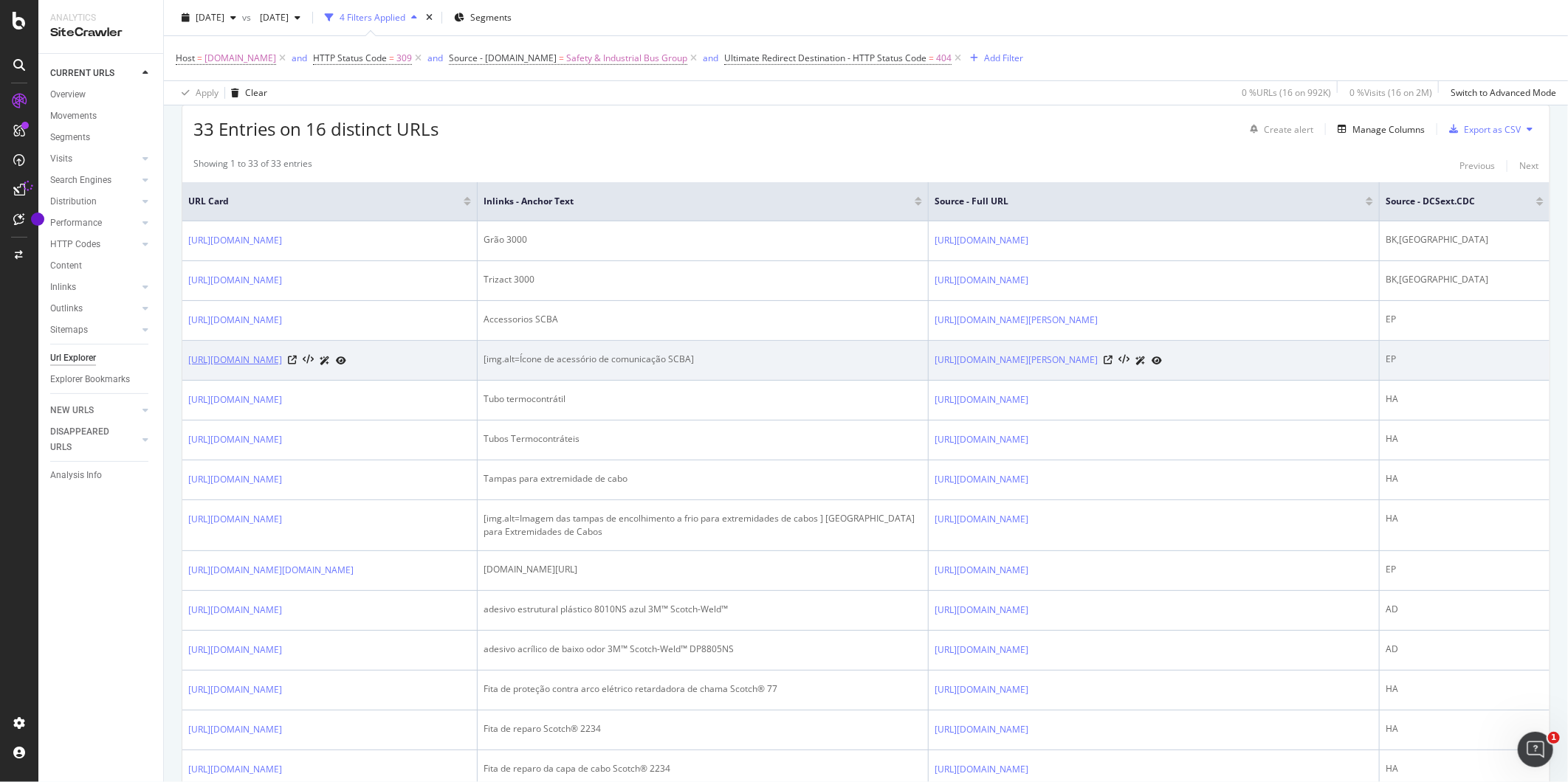
drag, startPoint x: 274, startPoint y: 402, endPoint x: 323, endPoint y: 408, distance: 49.4
click at [323, 380] on td "[URL][DOMAIN_NAME]" at bounding box center [330, 360] width 295 height 40
copy link "[URL][DOMAIN_NAME]"
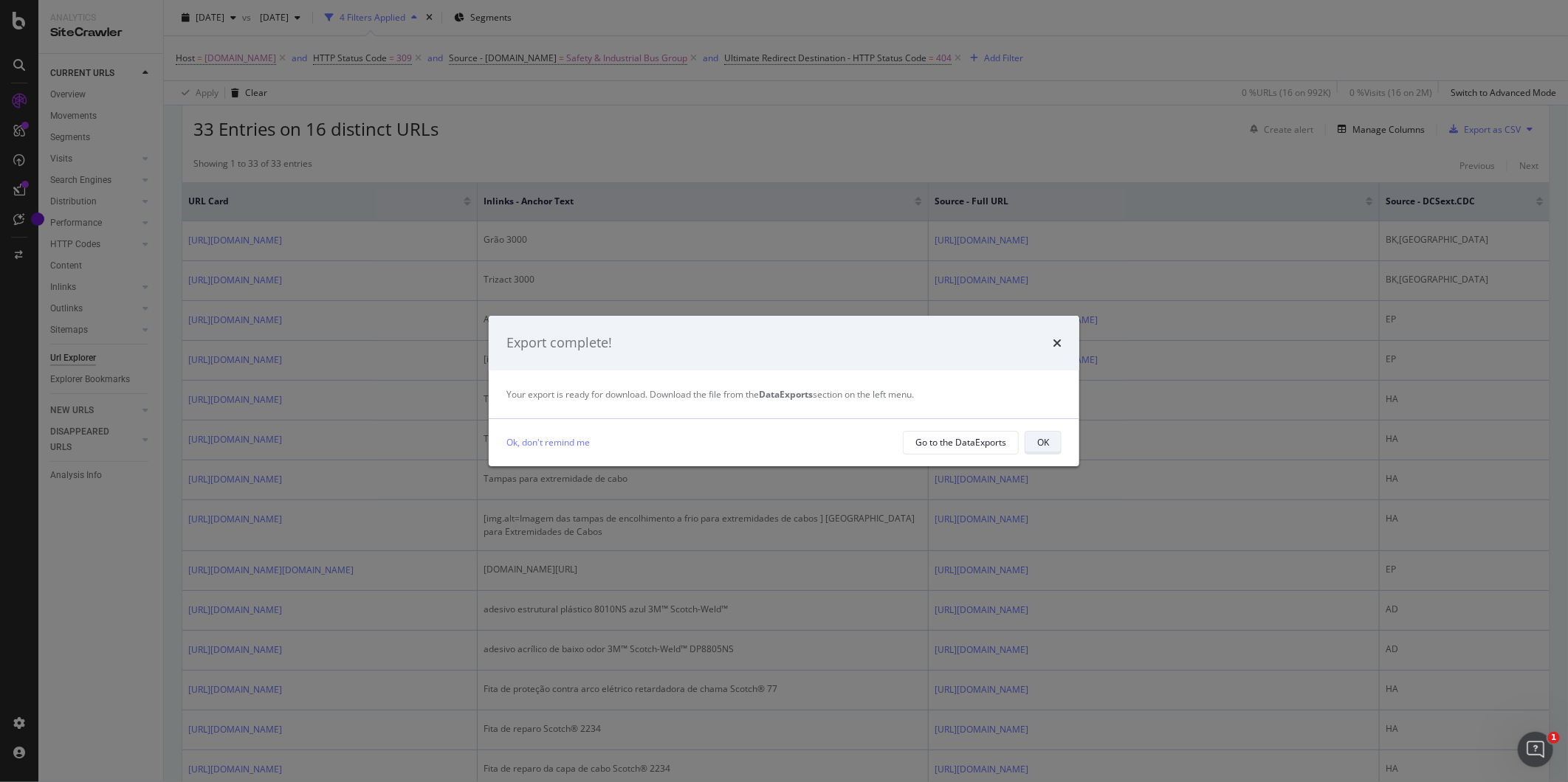
click at [1039, 437] on div "OK" at bounding box center [1042, 442] width 12 height 13
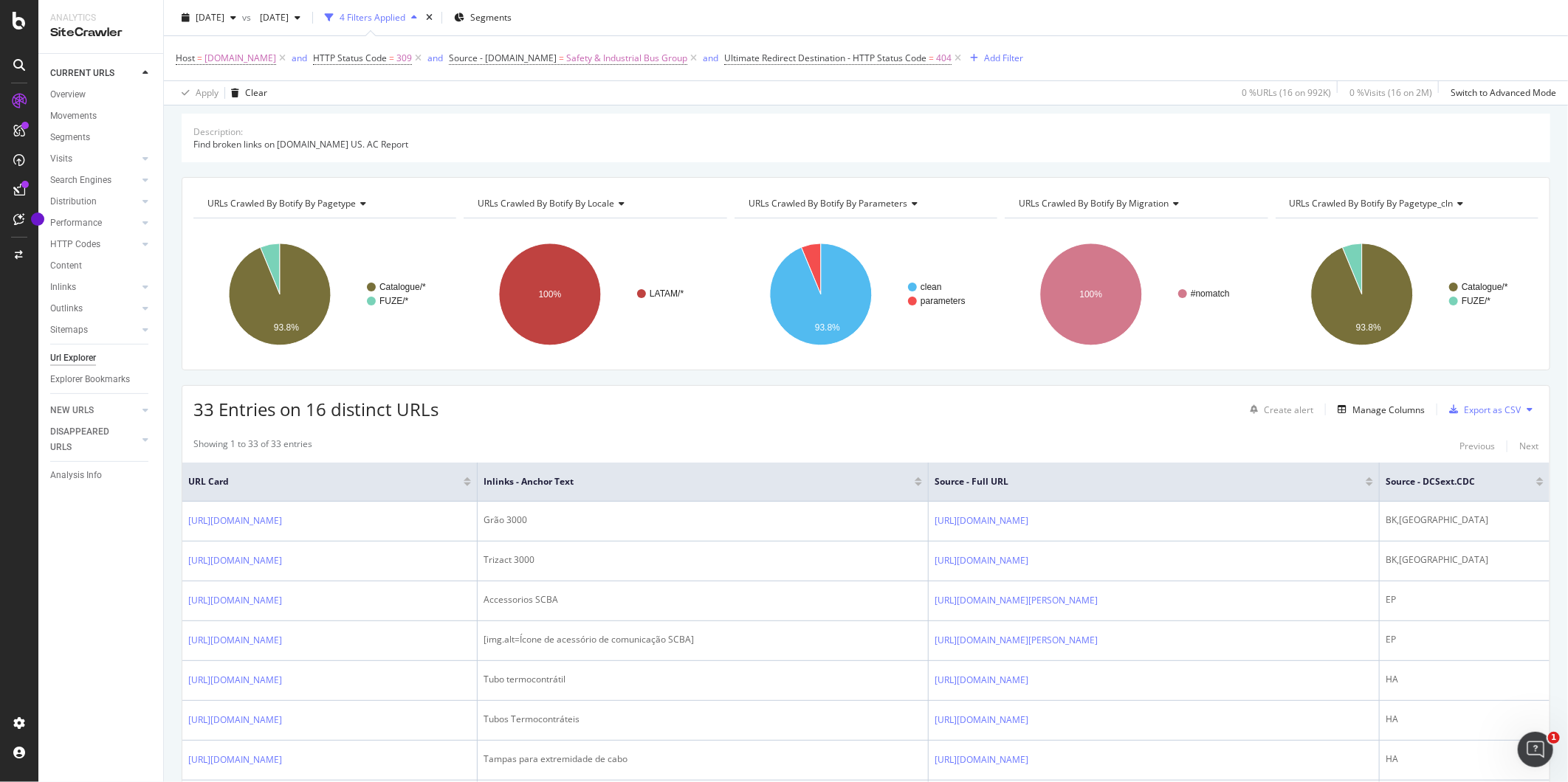
scroll to position [19, 0]
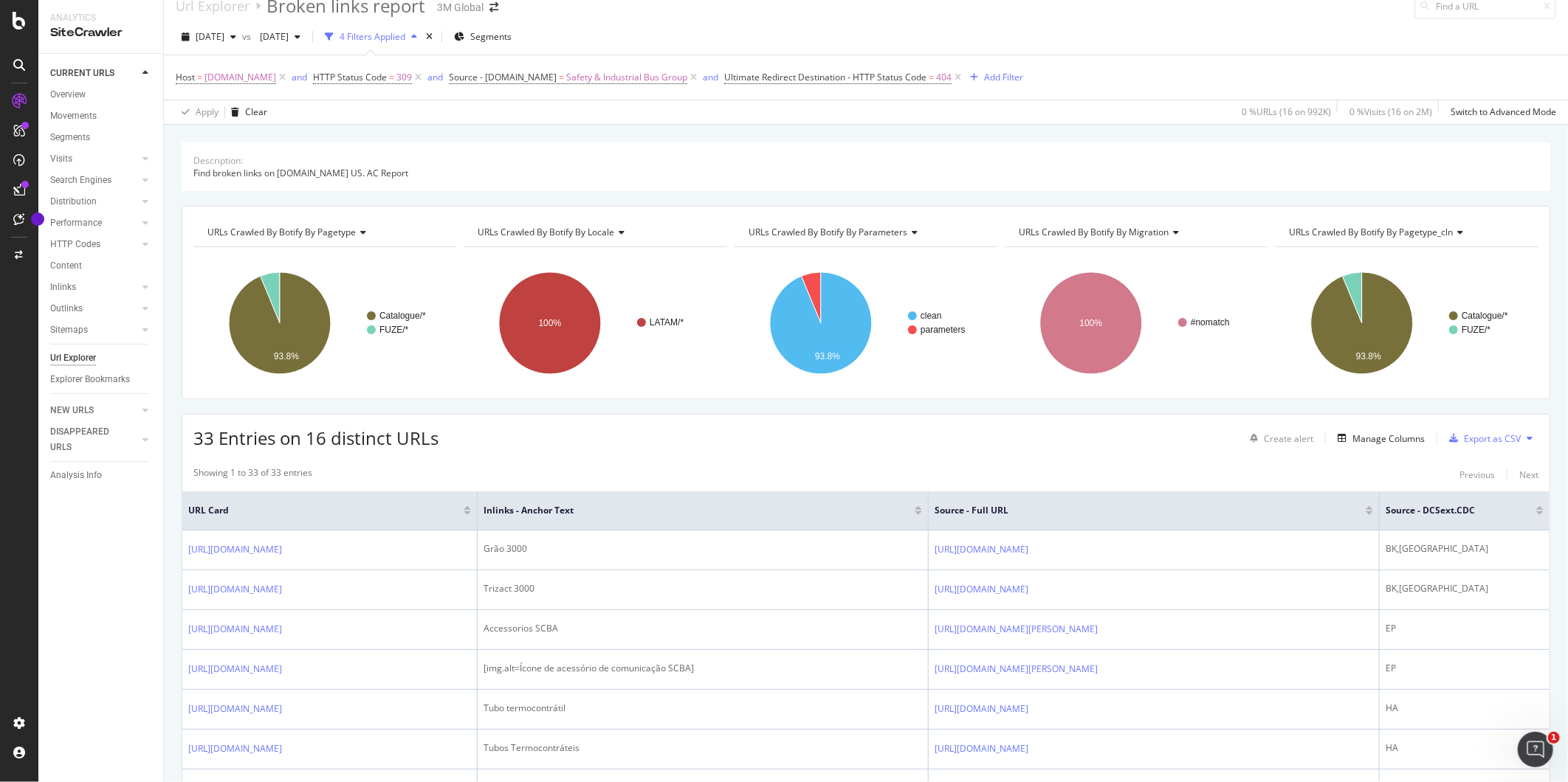
click at [20, 188] on icon at bounding box center [19, 189] width 12 height 12
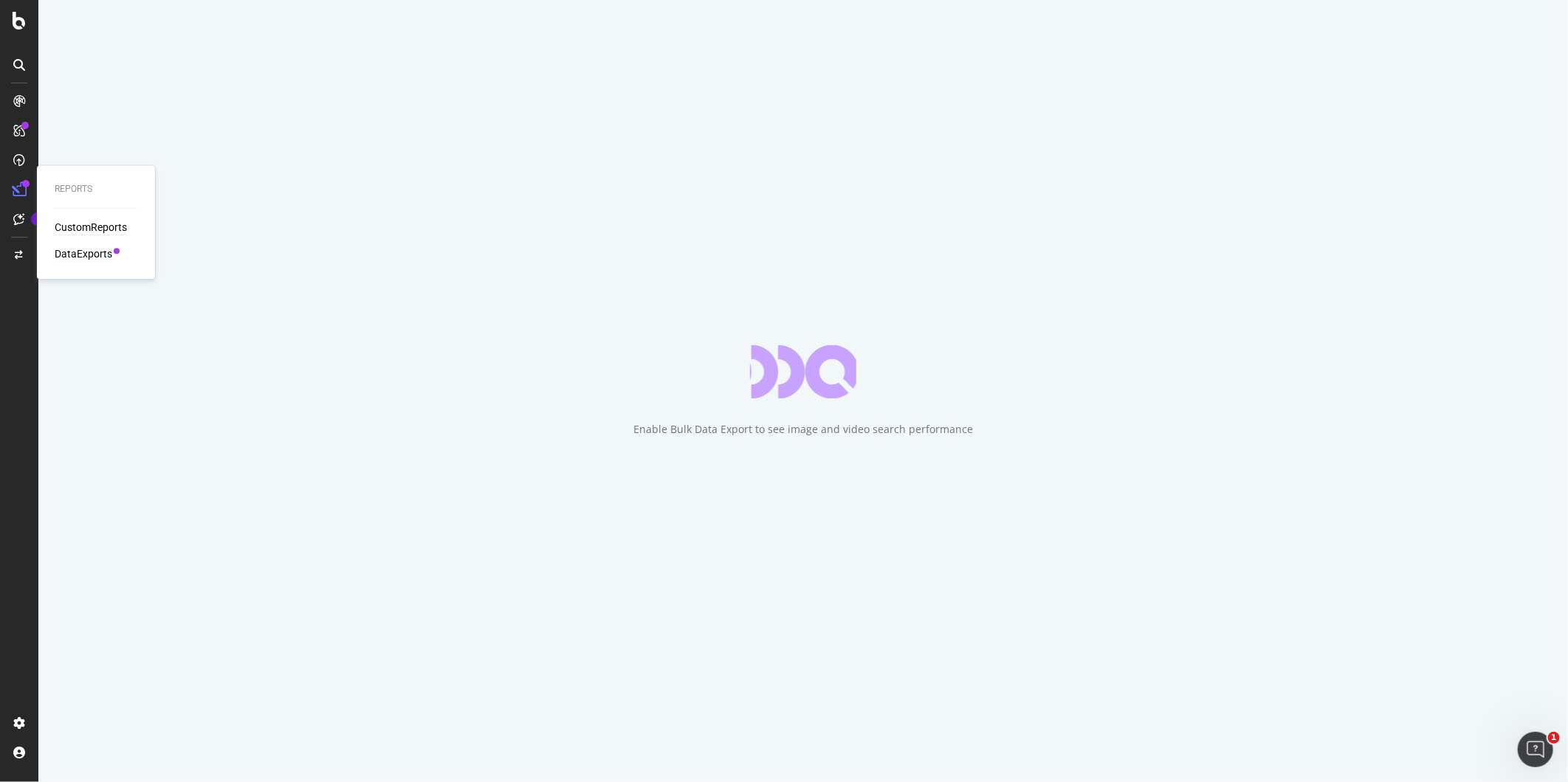
click at [84, 254] on div "DataExports" at bounding box center [84, 254] width 58 height 15
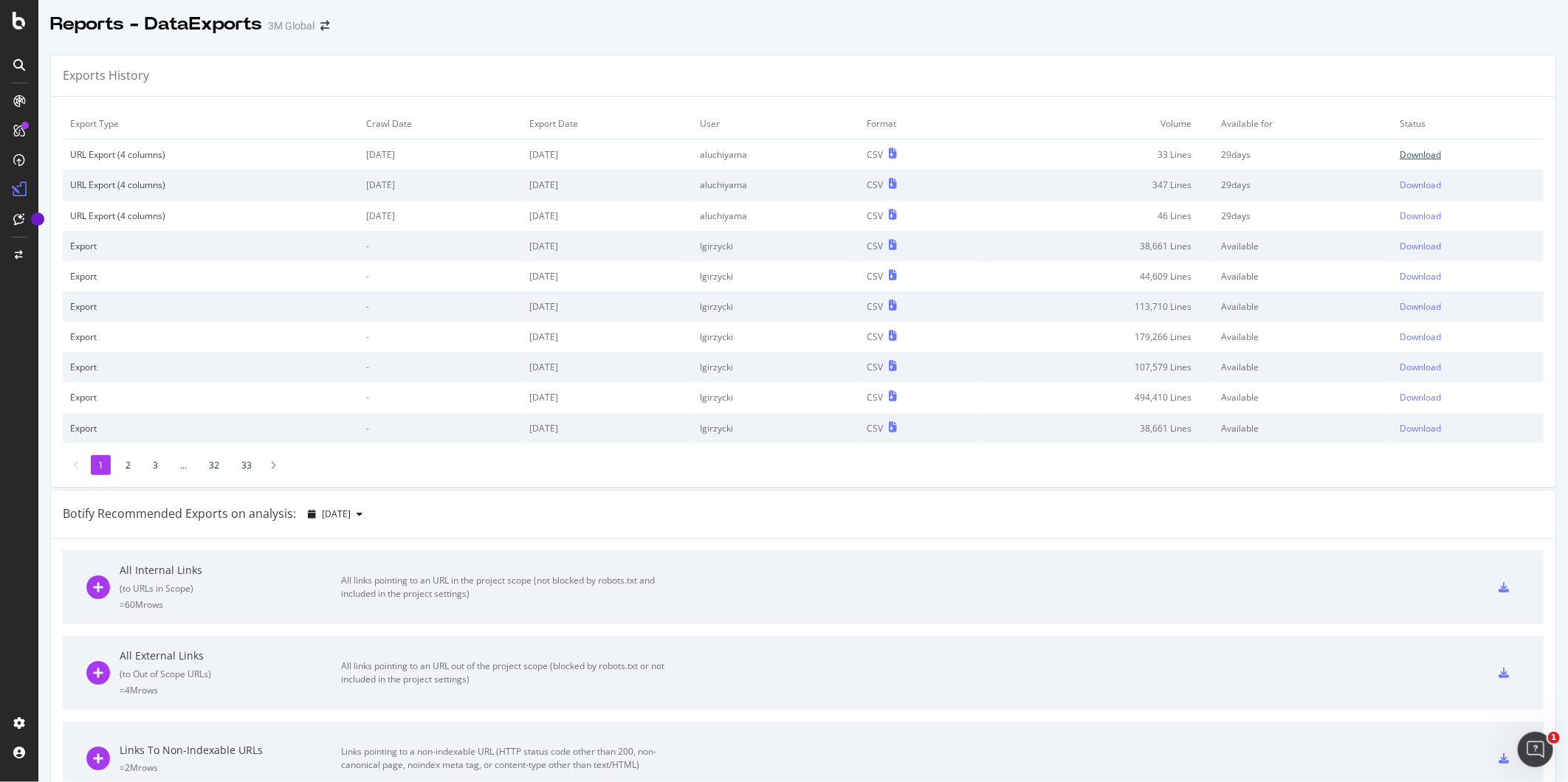
click at [1406, 153] on div "Download" at bounding box center [1420, 154] width 42 height 13
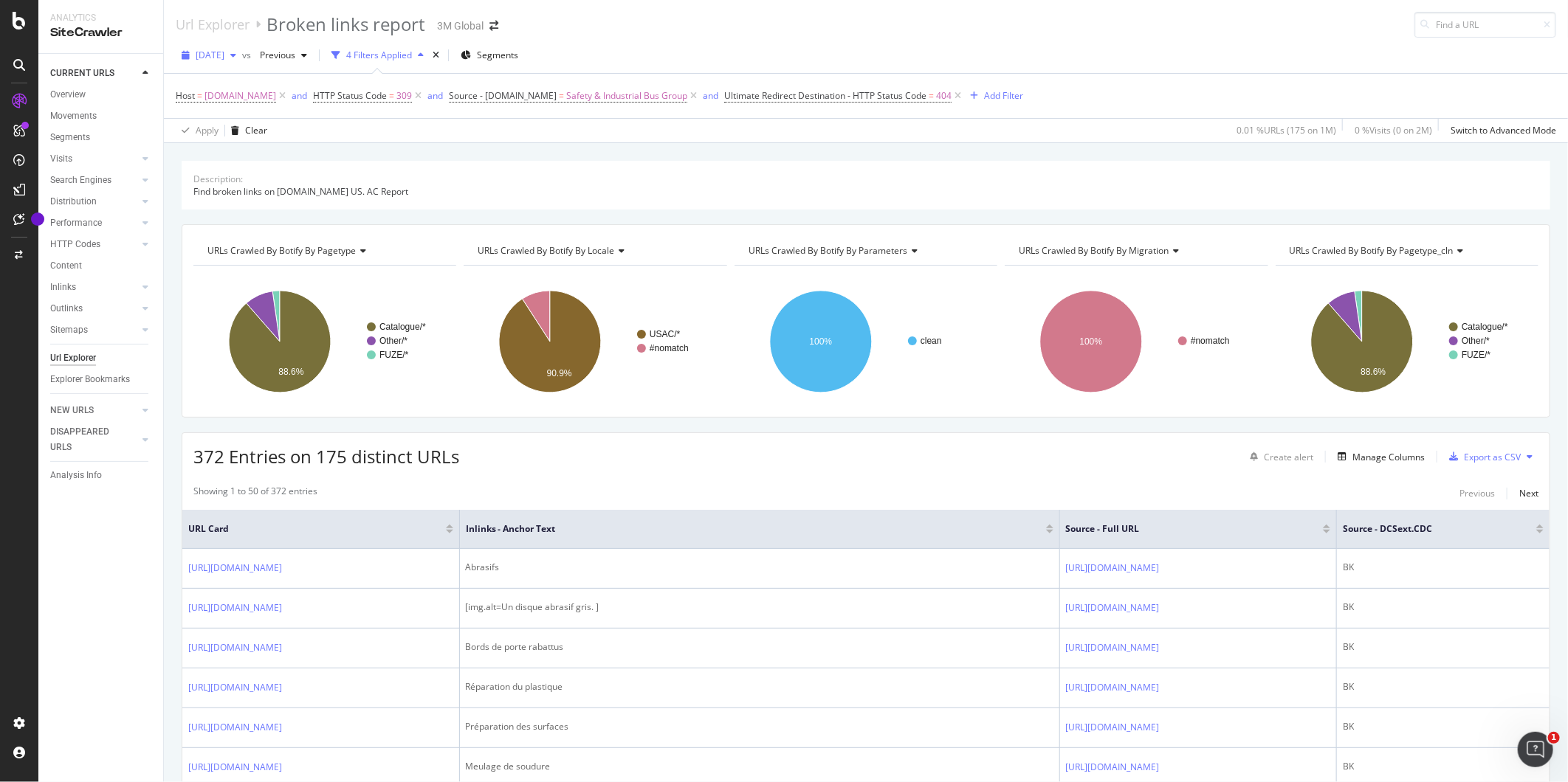
click at [224, 54] on span "[DATE]" at bounding box center [210, 55] width 29 height 13
click at [245, 103] on div "[DATE]" at bounding box center [237, 108] width 79 height 13
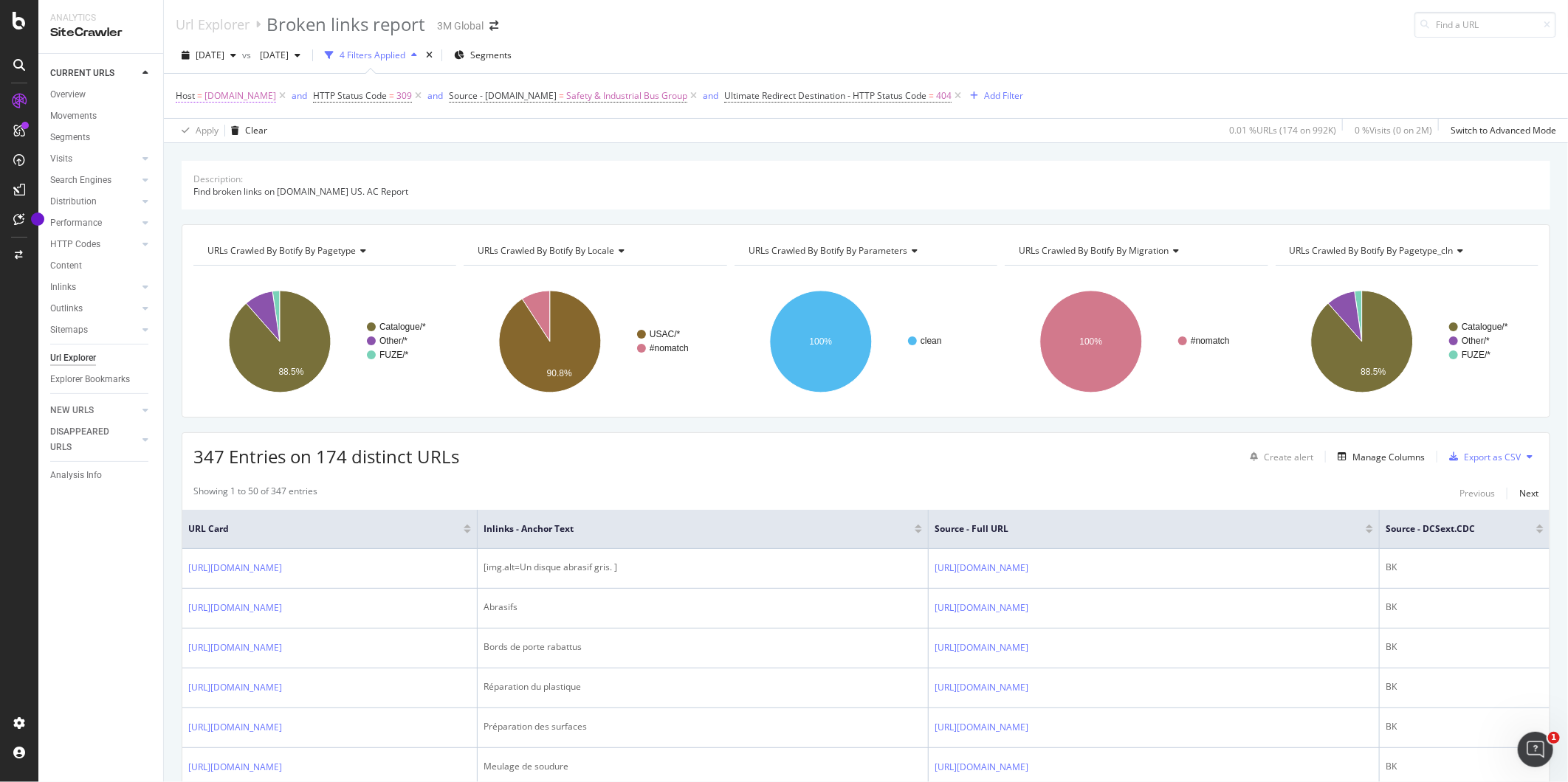
click at [233, 94] on span "[DOMAIN_NAME]" at bounding box center [240, 95] width 71 height 20
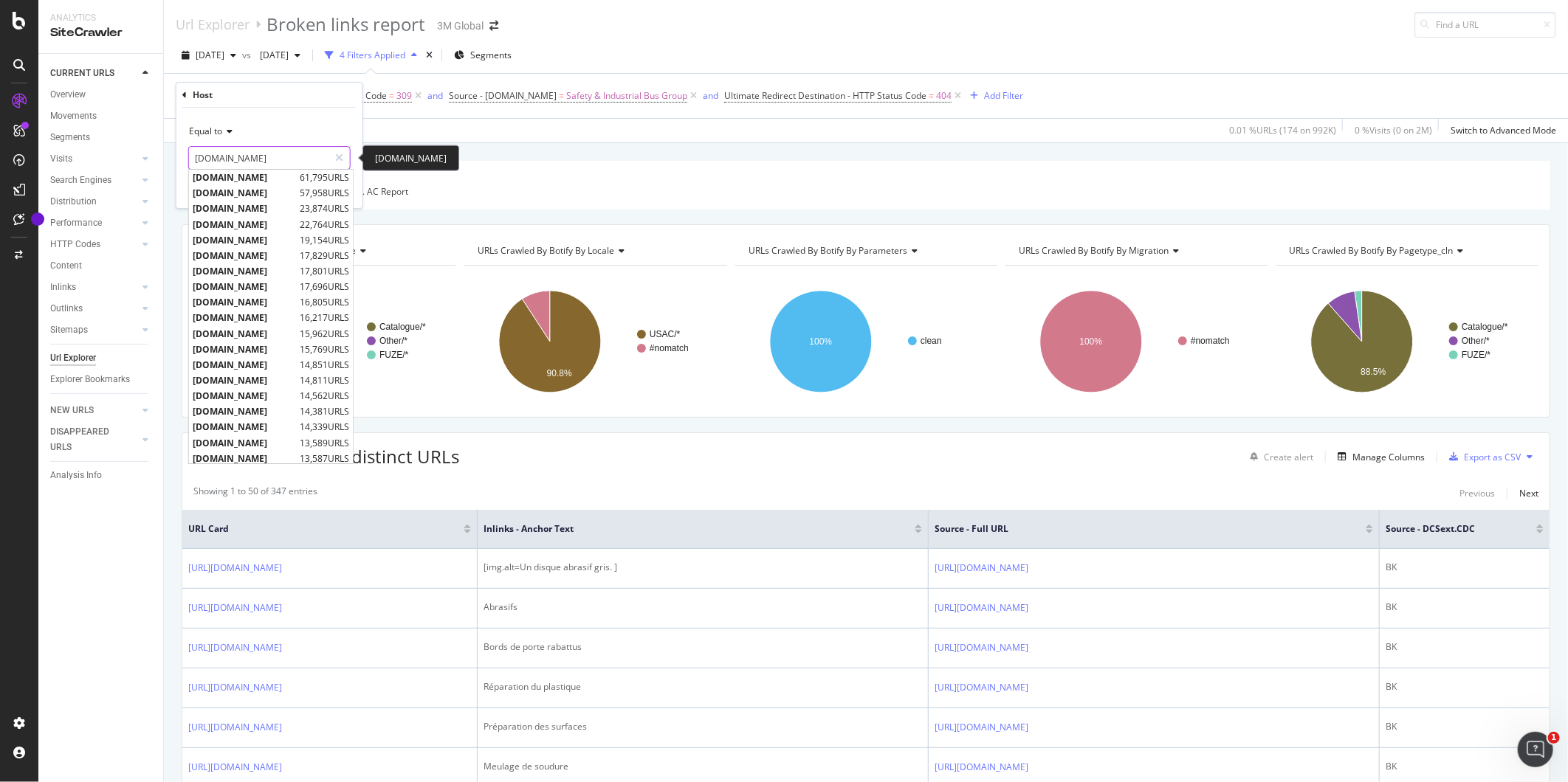
click at [249, 153] on input "[DOMAIN_NAME]" at bounding box center [258, 158] width 139 height 23
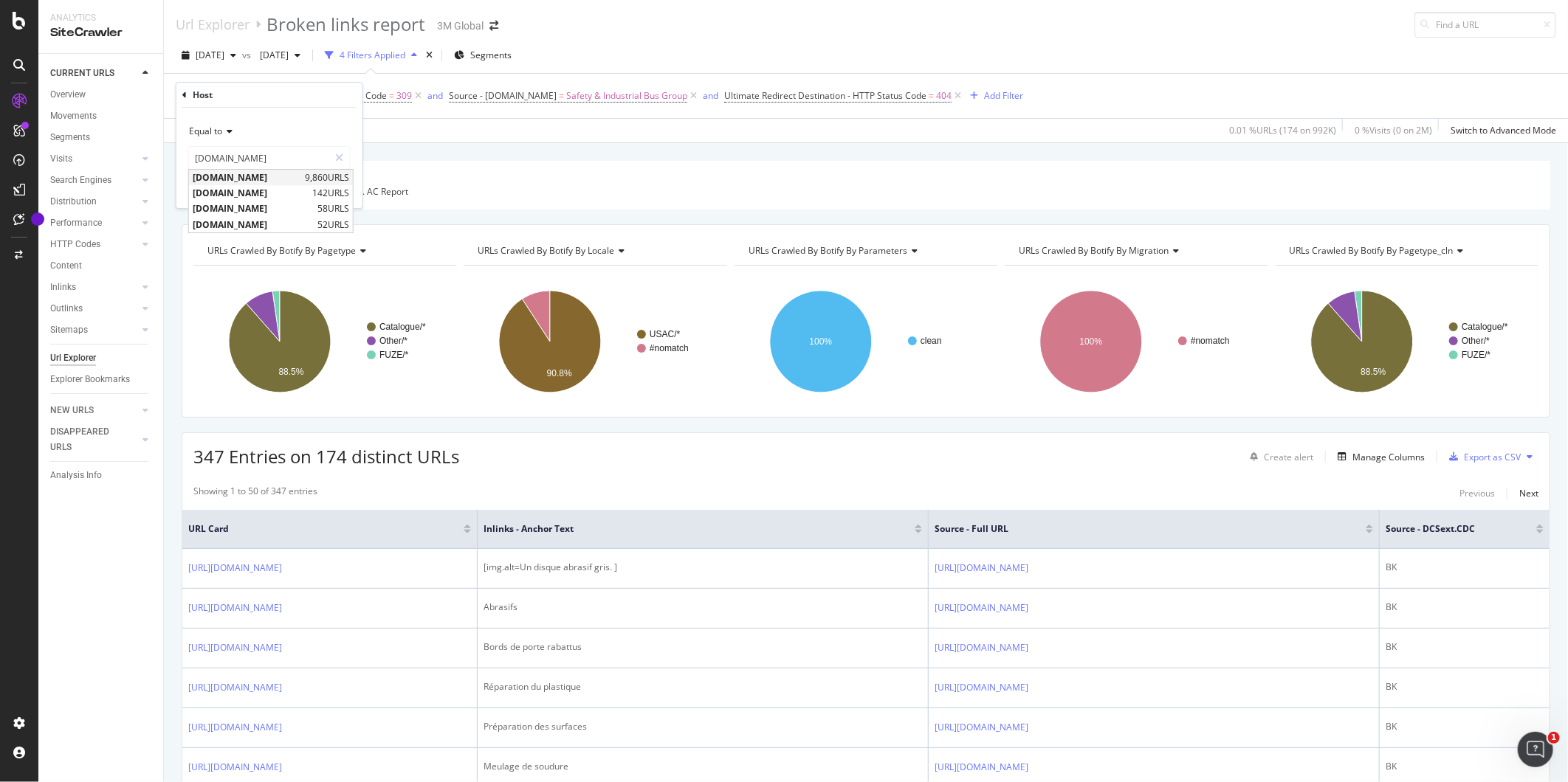
click at [223, 177] on span "[DOMAIN_NAME]" at bounding box center [247, 178] width 109 height 13
type input "[DOMAIN_NAME]"
click at [341, 186] on div "Apply" at bounding box center [338, 189] width 23 height 13
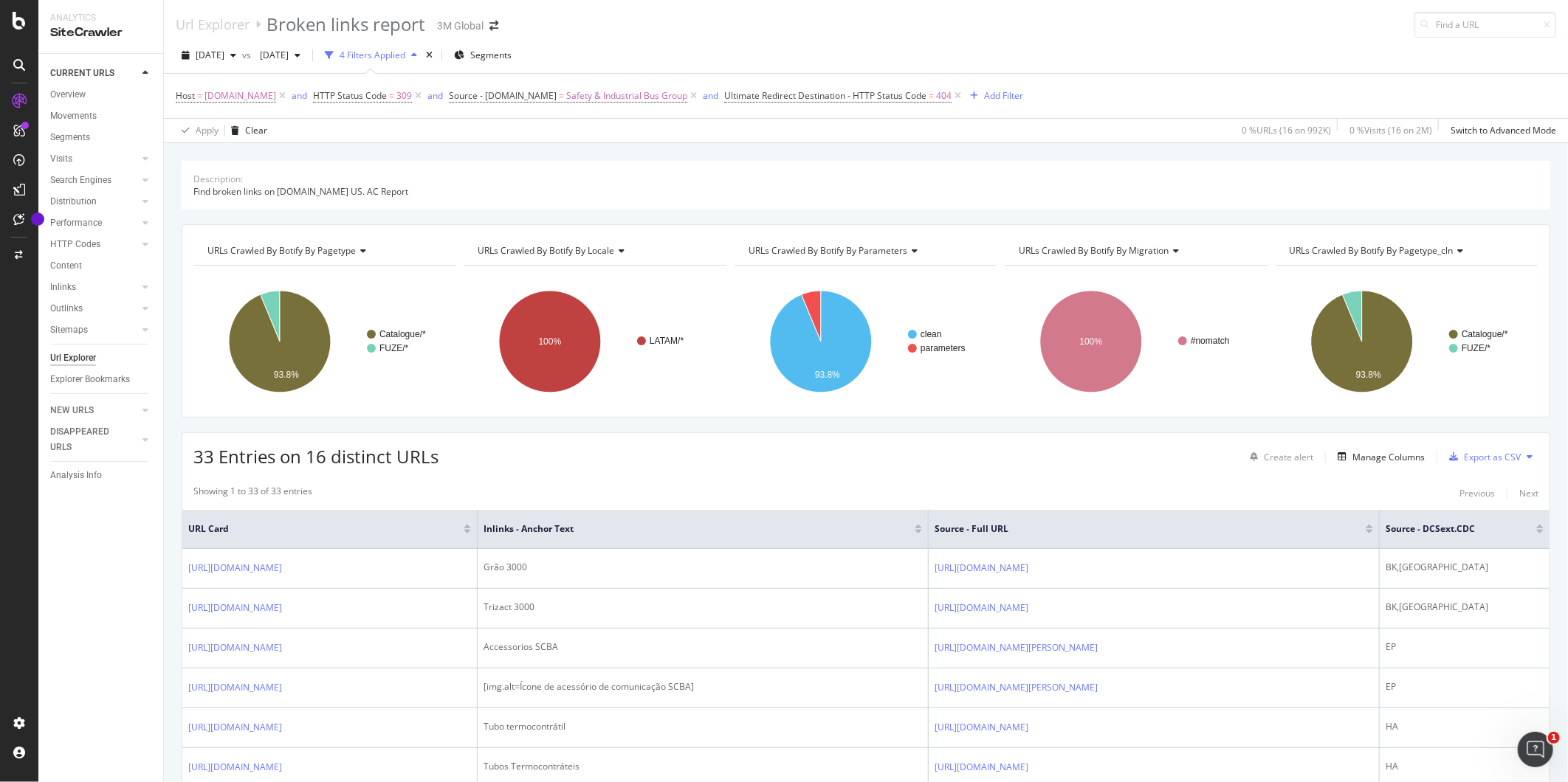
click at [429, 156] on div "Description: Find broken links on 3m.com US. AC Report URLs Crawled By Botify B…" at bounding box center [865, 160] width 1404 height 35
click at [1479, 458] on div "Export as CSV" at bounding box center [1492, 457] width 57 height 13
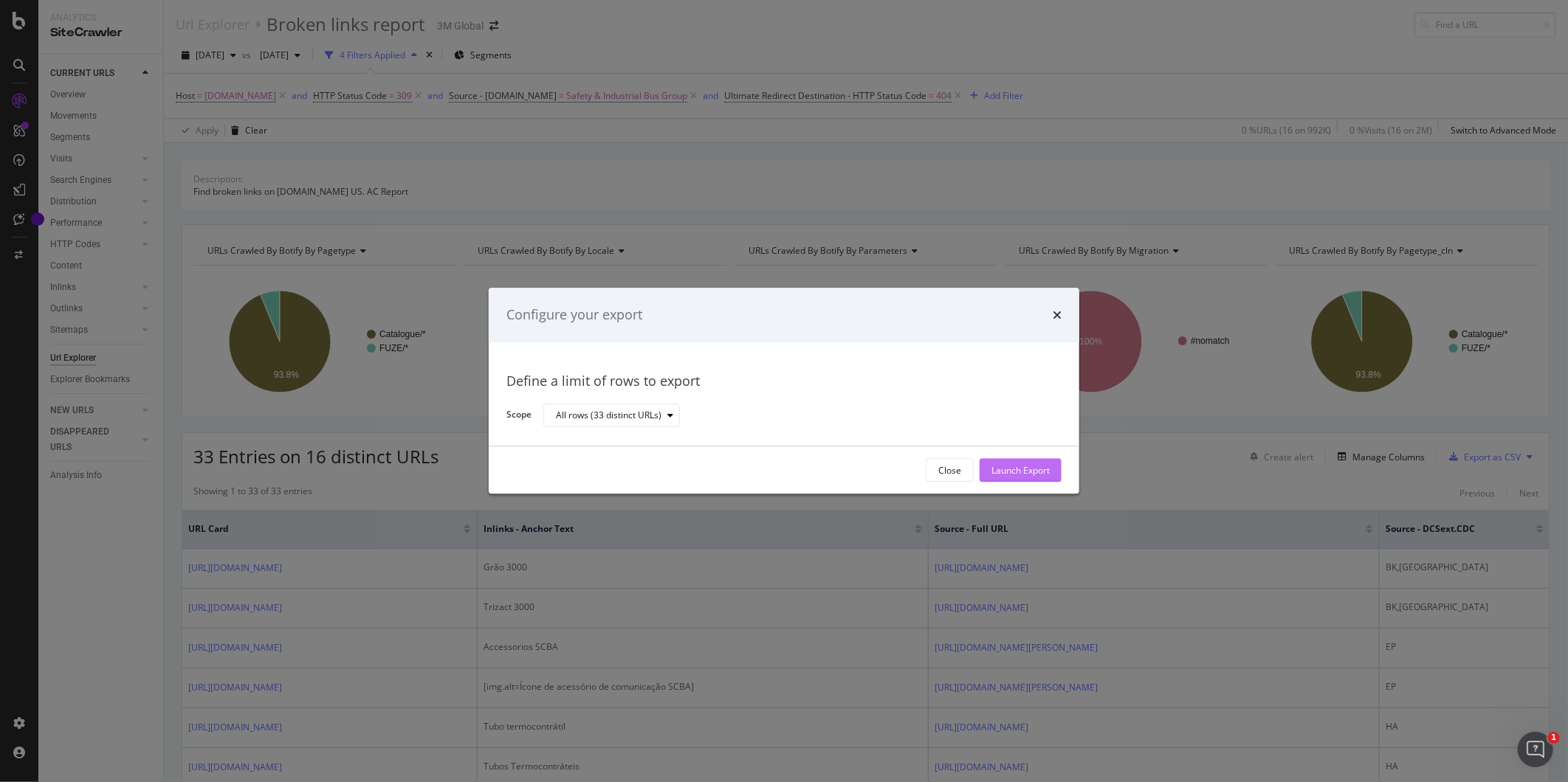
click at [1022, 474] on div "Launch Export" at bounding box center [1021, 470] width 58 height 13
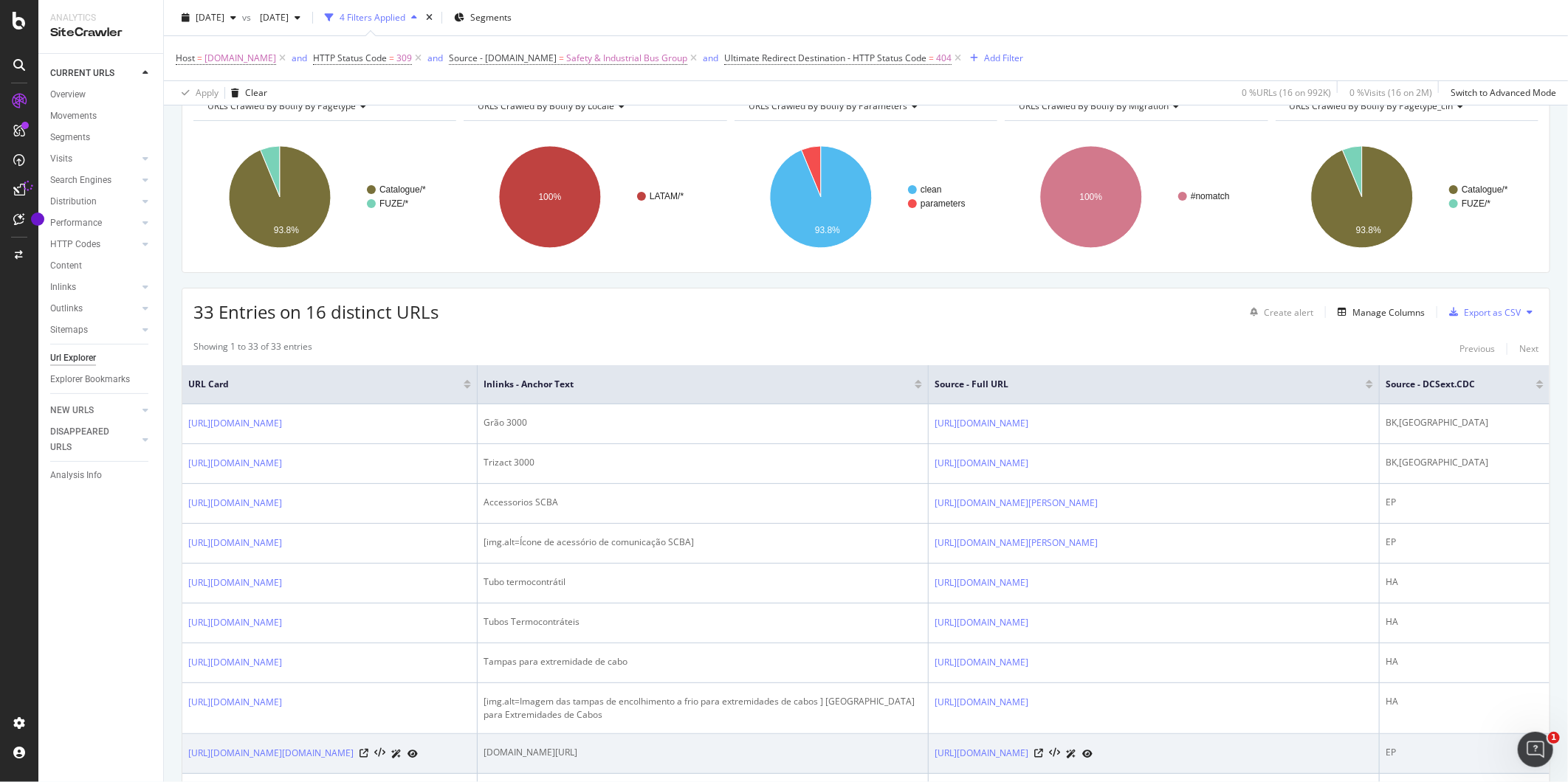
scroll to position [409, 0]
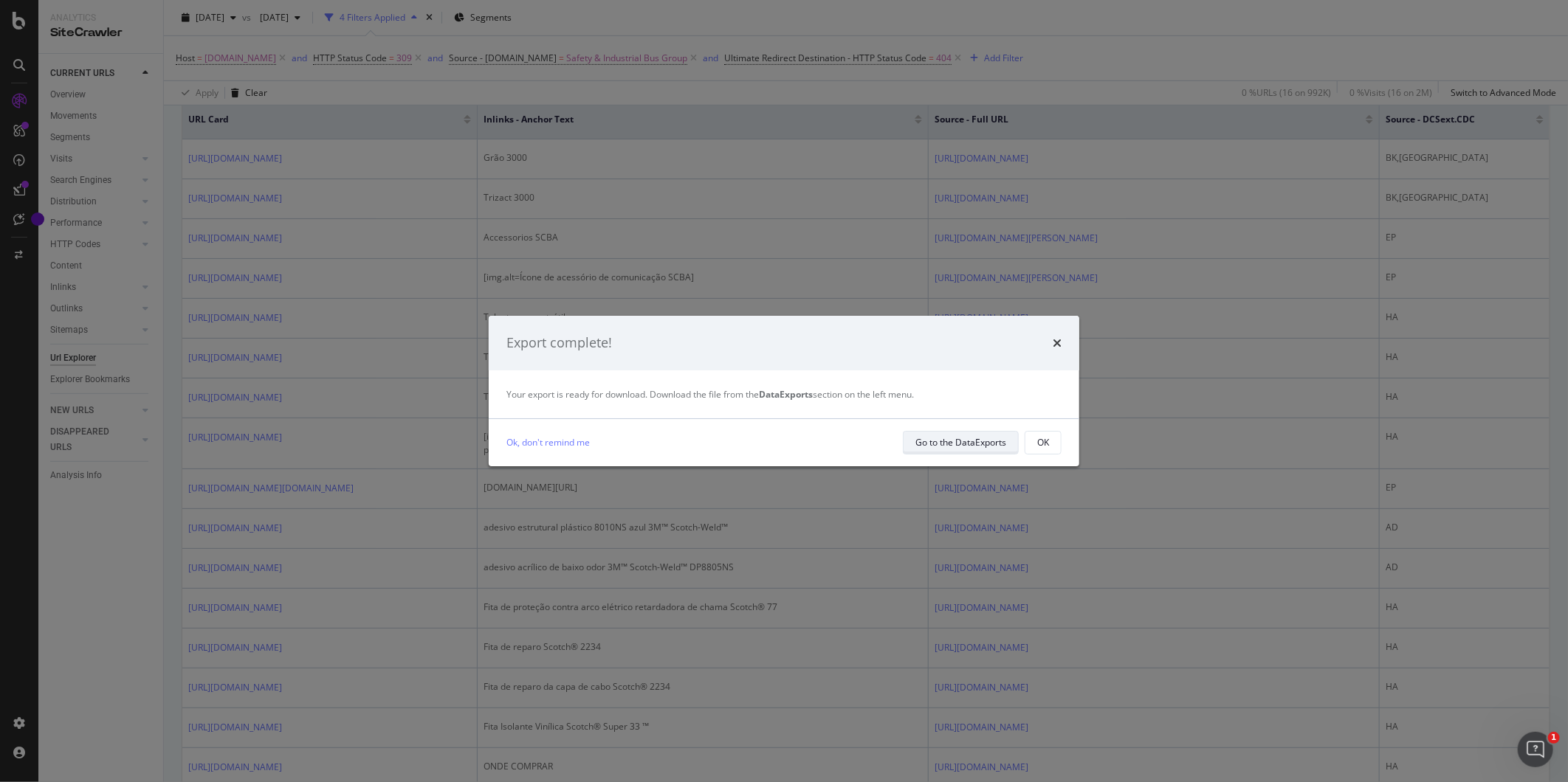
click at [965, 449] on div "Go to the DataExports" at bounding box center [961, 442] width 91 height 20
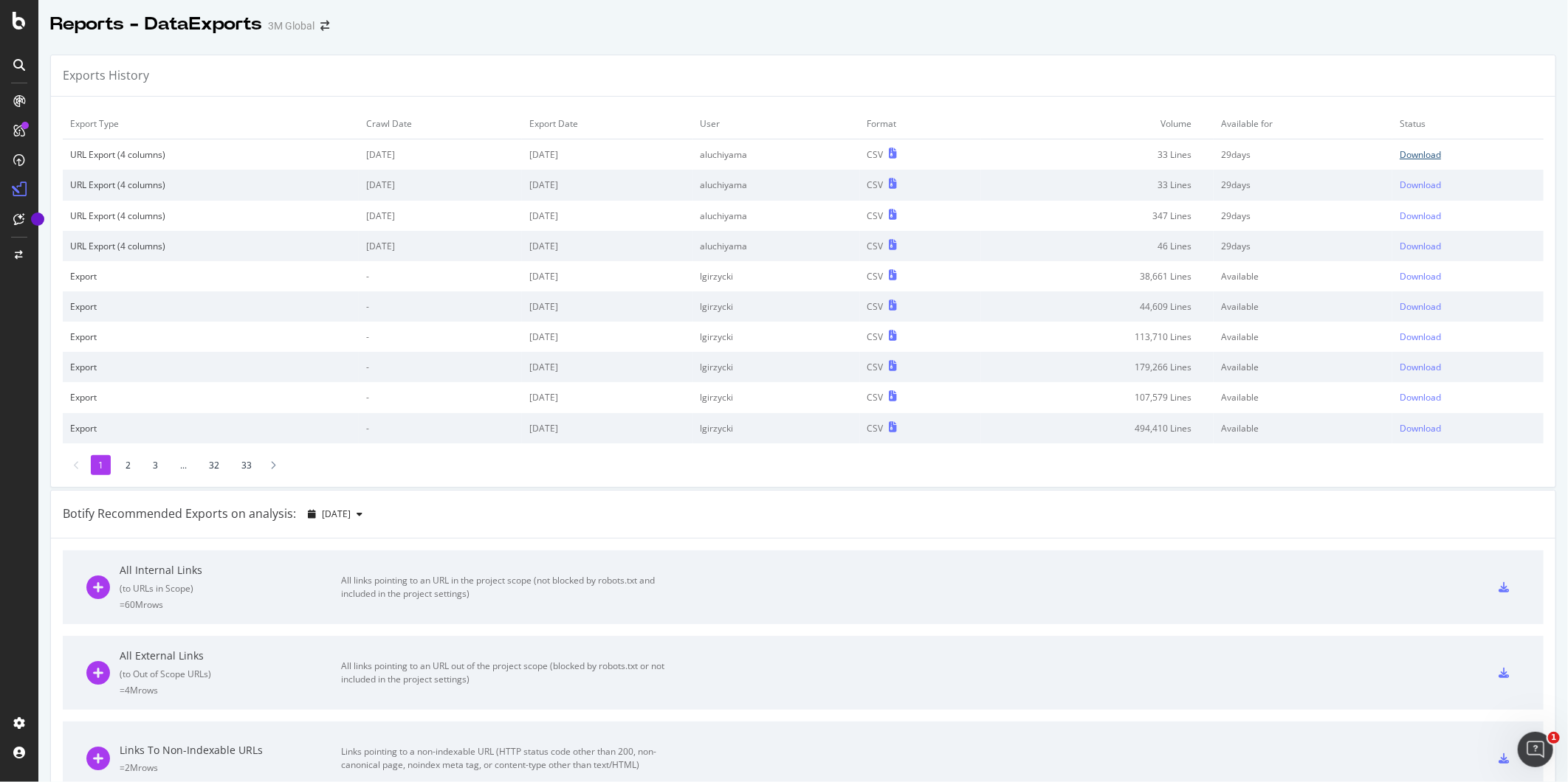
click at [1401, 157] on div "Download" at bounding box center [1420, 154] width 42 height 13
drag, startPoint x: 1095, startPoint y: 37, endPoint x: 1108, endPoint y: 37, distance: 13.0
click at [1095, 35] on div "Reports - DataExports 3M Global Exports History Export Type Crawl Date Export D…" at bounding box center [803, 391] width 1530 height 782
click at [78, 254] on div "DataExports" at bounding box center [84, 254] width 58 height 15
click at [1403, 156] on div "Download" at bounding box center [1420, 154] width 42 height 13
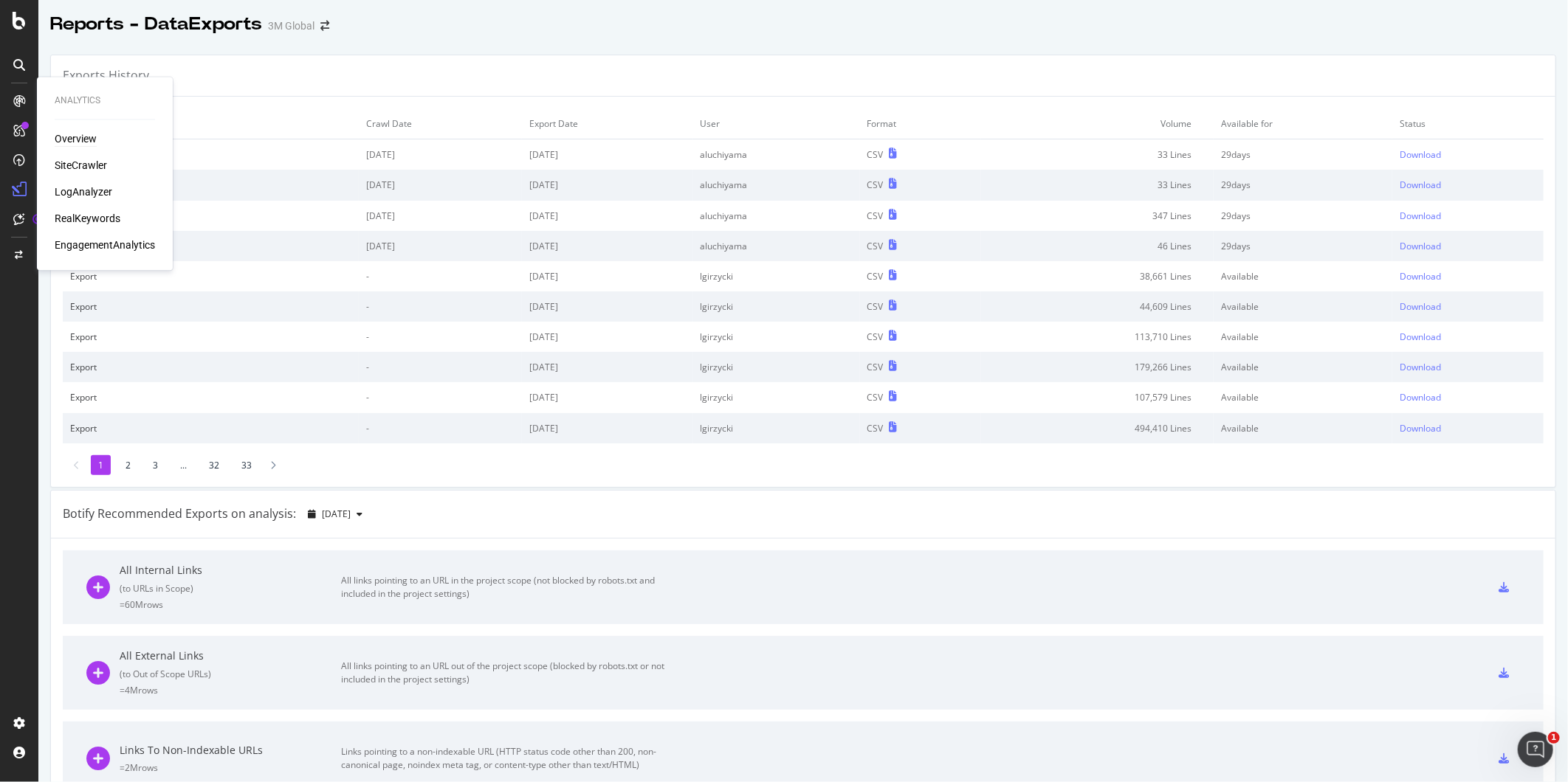
click at [67, 135] on div "Overview" at bounding box center [76, 139] width 42 height 15
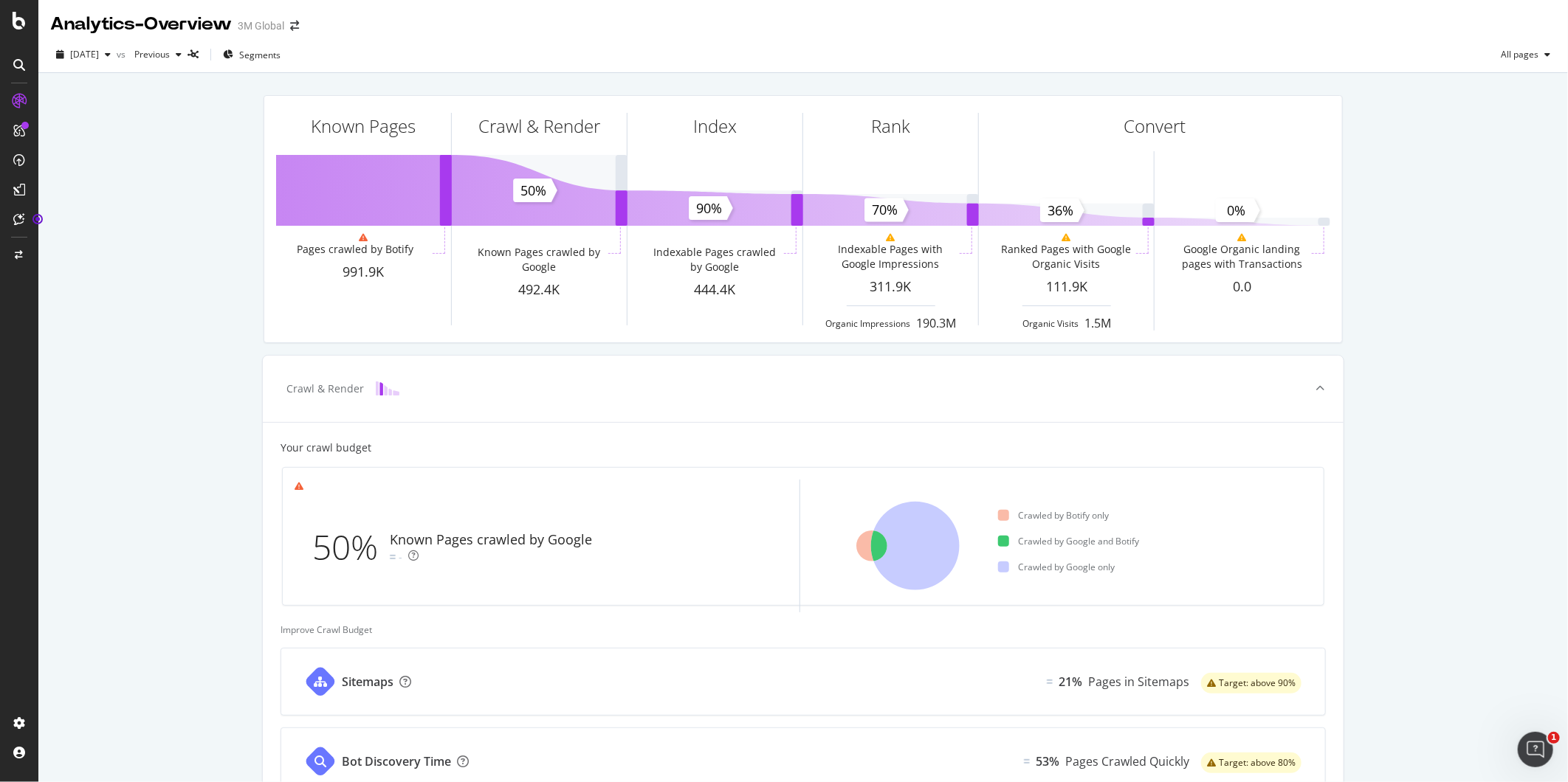
click at [12, 67] on div at bounding box center [19, 65] width 23 height 23
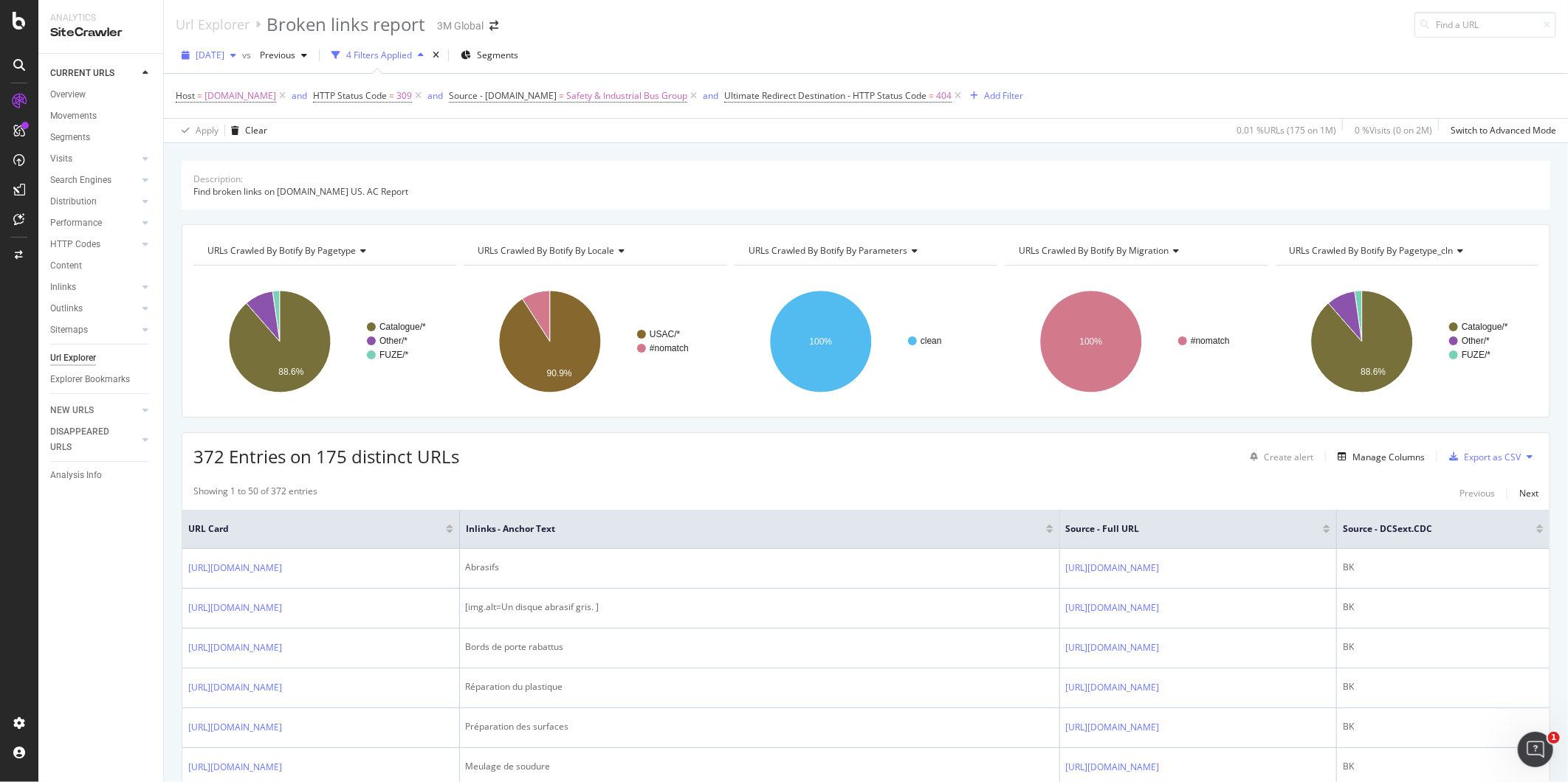
click at [237, 46] on div "[DATE]" at bounding box center [208, 56] width 67 height 22
click at [227, 98] on div "2025 Sep. 7th 992K URLs" at bounding box center [273, 107] width 175 height 21
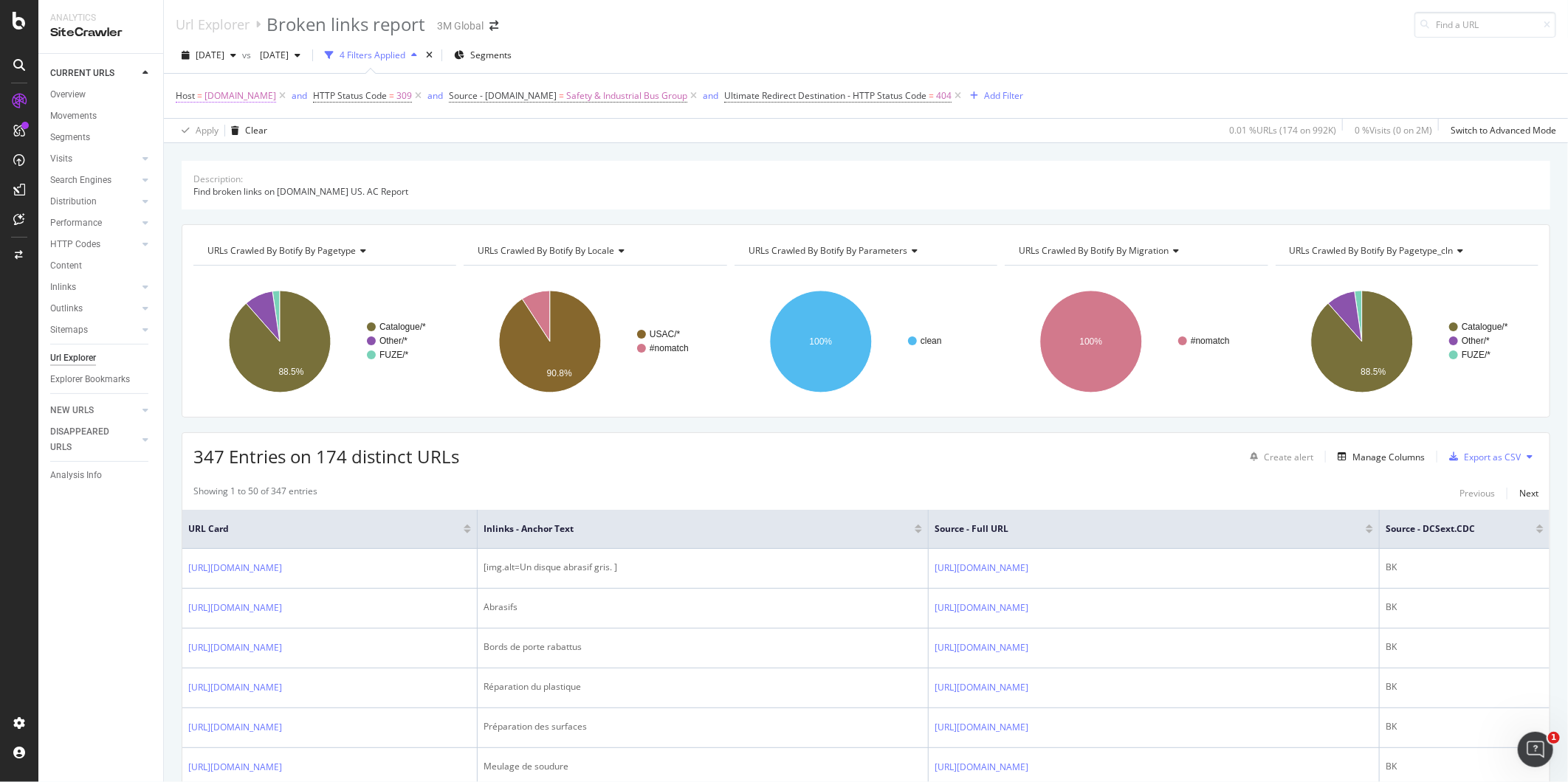
click at [251, 96] on span "[DOMAIN_NAME]" at bounding box center [240, 95] width 71 height 20
click at [262, 160] on input "[DOMAIN_NAME]" at bounding box center [258, 158] width 139 height 23
click at [251, 174] on span "[DOMAIN_NAME]" at bounding box center [244, 178] width 103 height 13
type input "[DOMAIN_NAME]"
drag, startPoint x: 340, startPoint y: 192, endPoint x: 437, endPoint y: 164, distance: 101.0
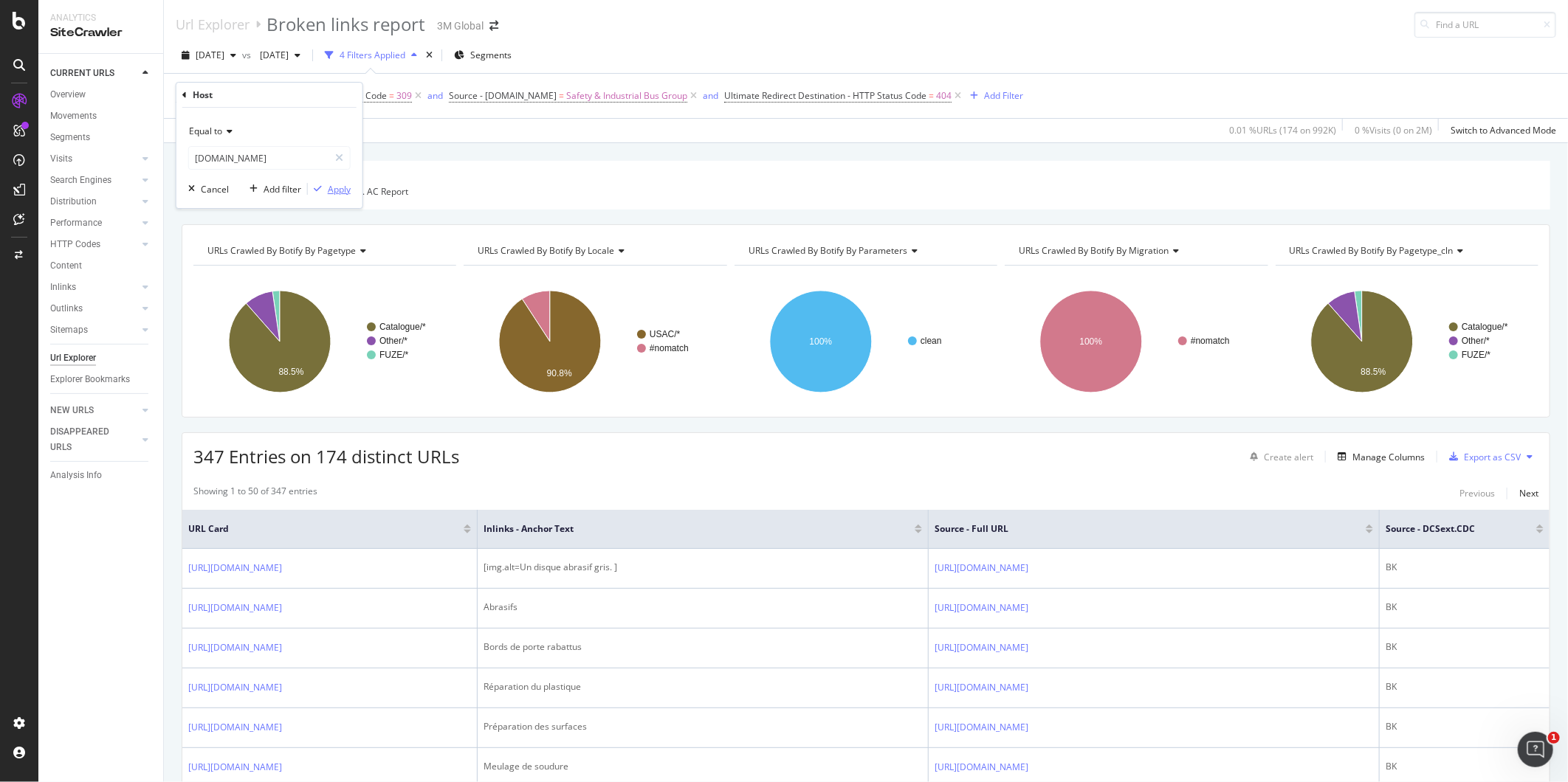
click at [340, 190] on div "Apply" at bounding box center [338, 189] width 23 height 13
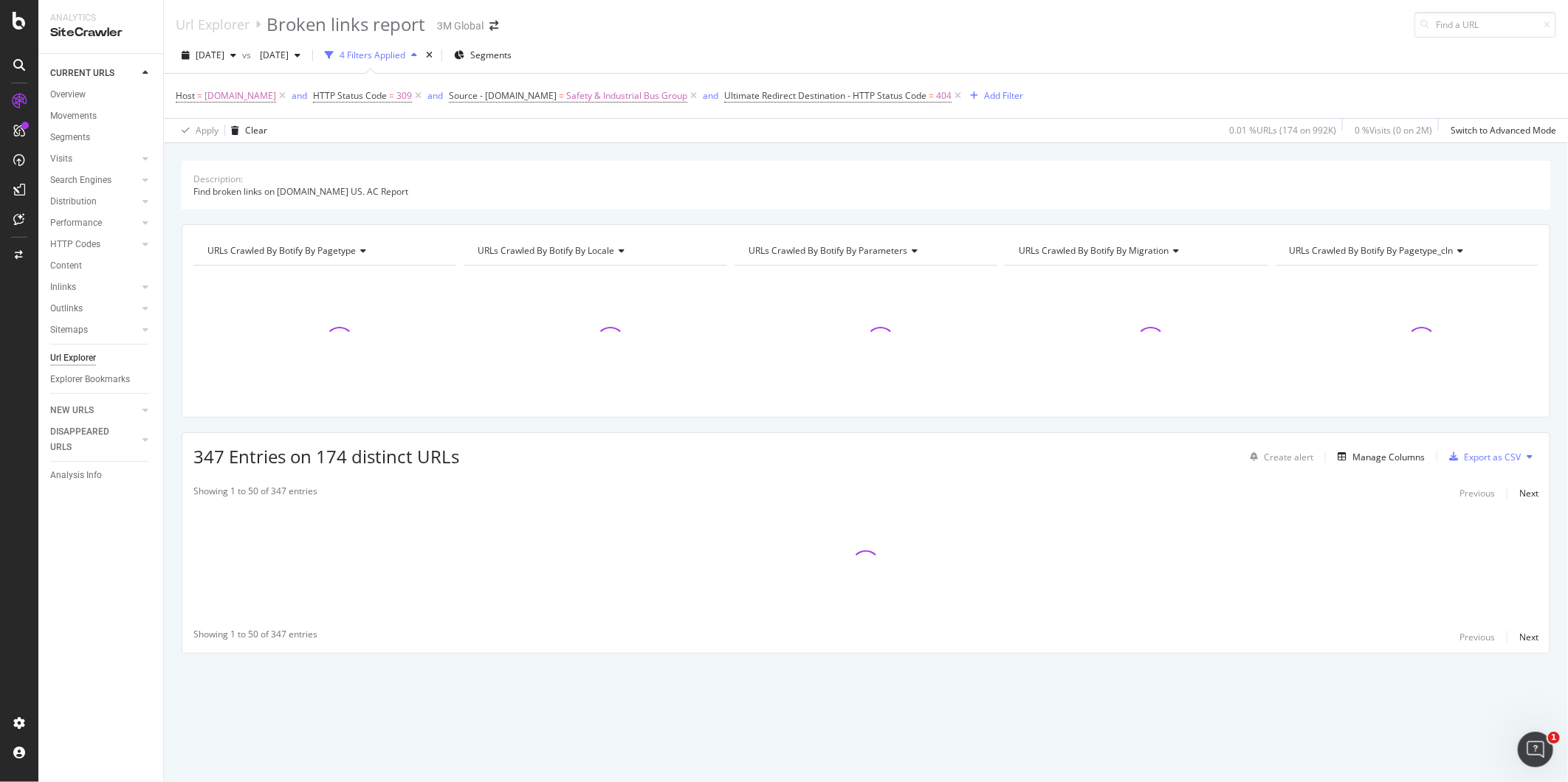
click at [587, 146] on div "Description: Find broken links on 3m.com US. AC Report URLs Crawled By Botify B…" at bounding box center [865, 160] width 1404 height 35
click at [587, 146] on div "Description: Find broken links on 3m.com US. AC Report URLs Crawled By Botify B…" at bounding box center [865, 160] width 1404 height 35
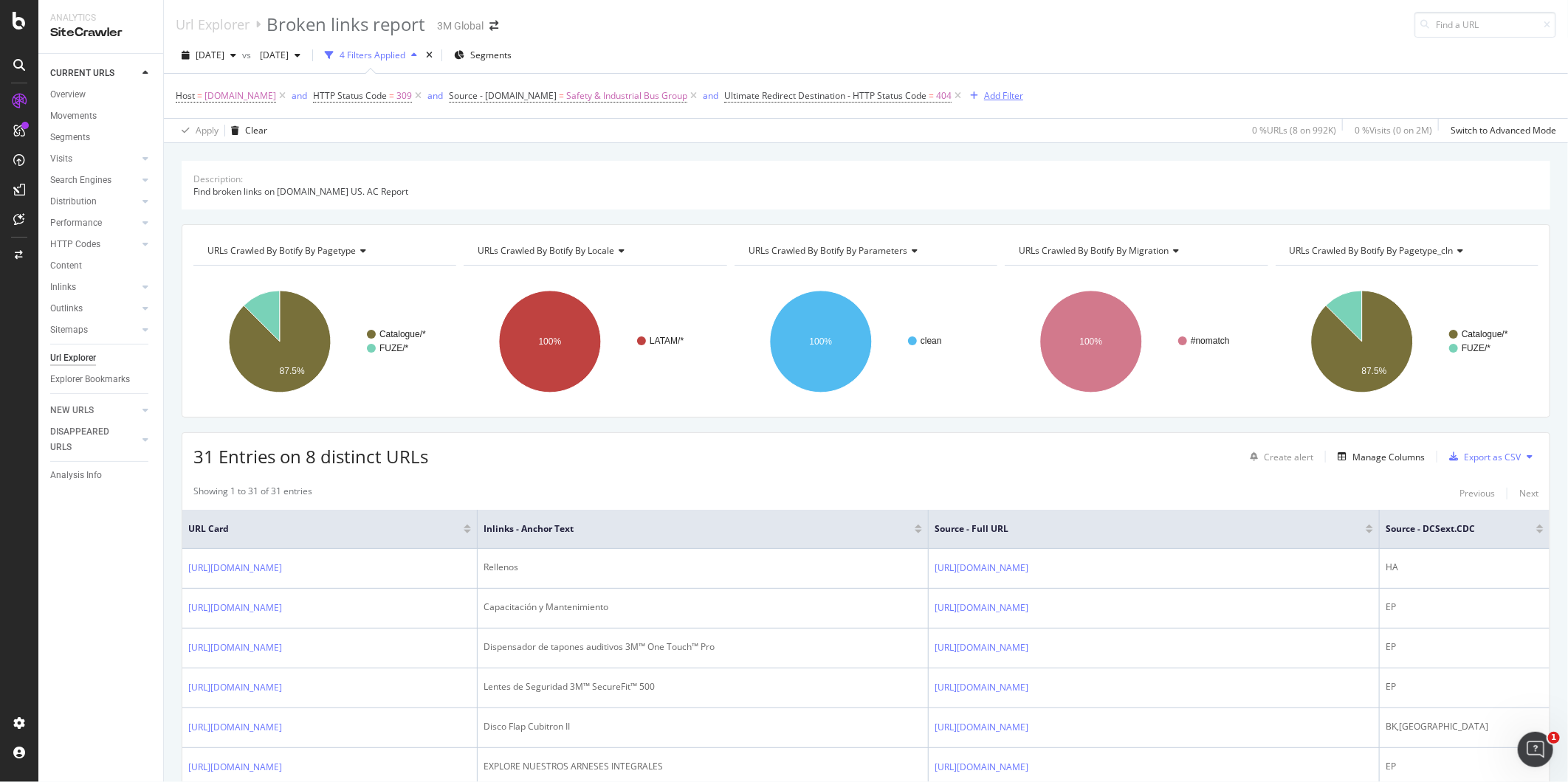
click at [1003, 100] on div "Add Filter" at bounding box center [1003, 95] width 39 height 13
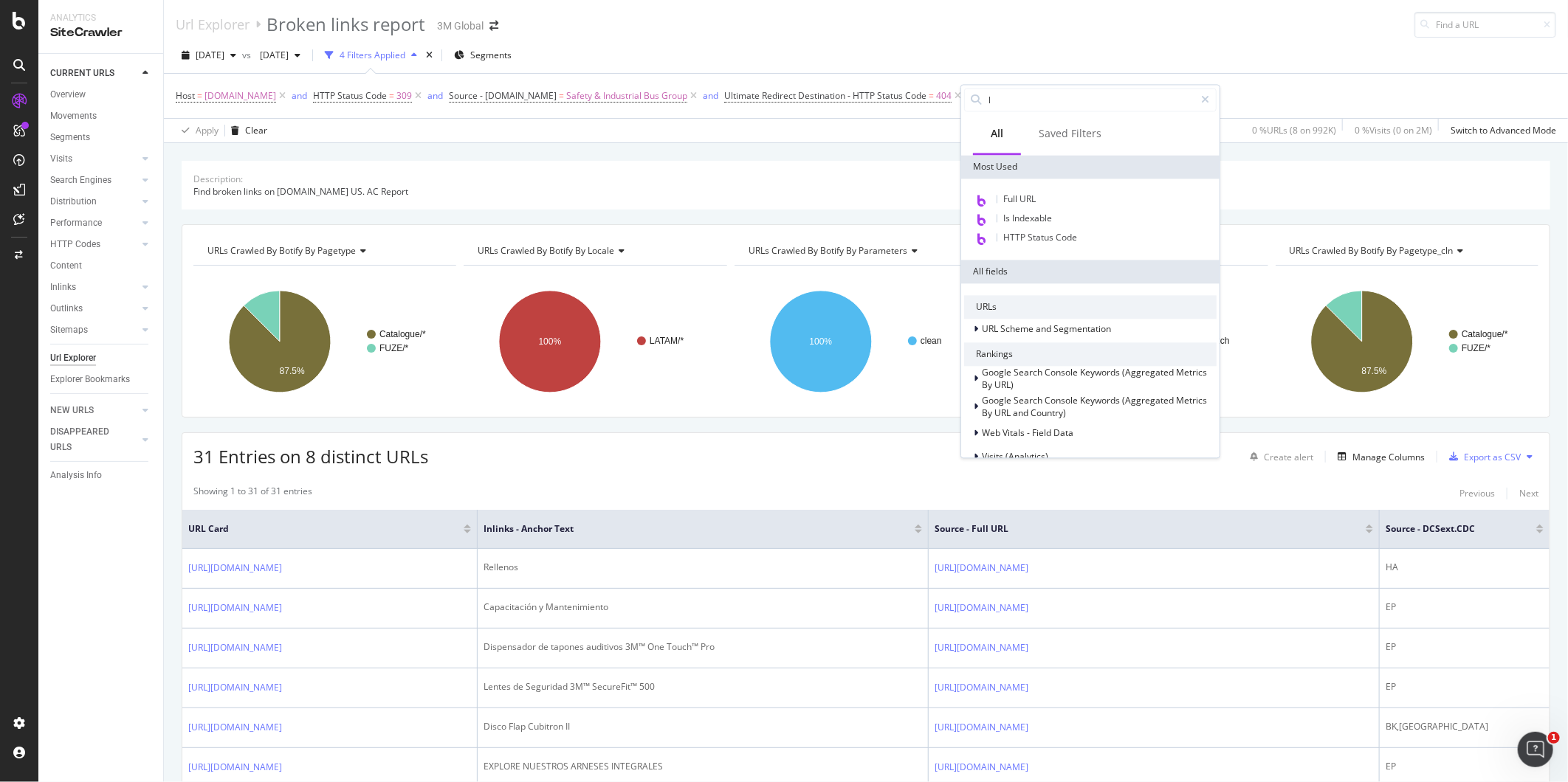
type input "lo"
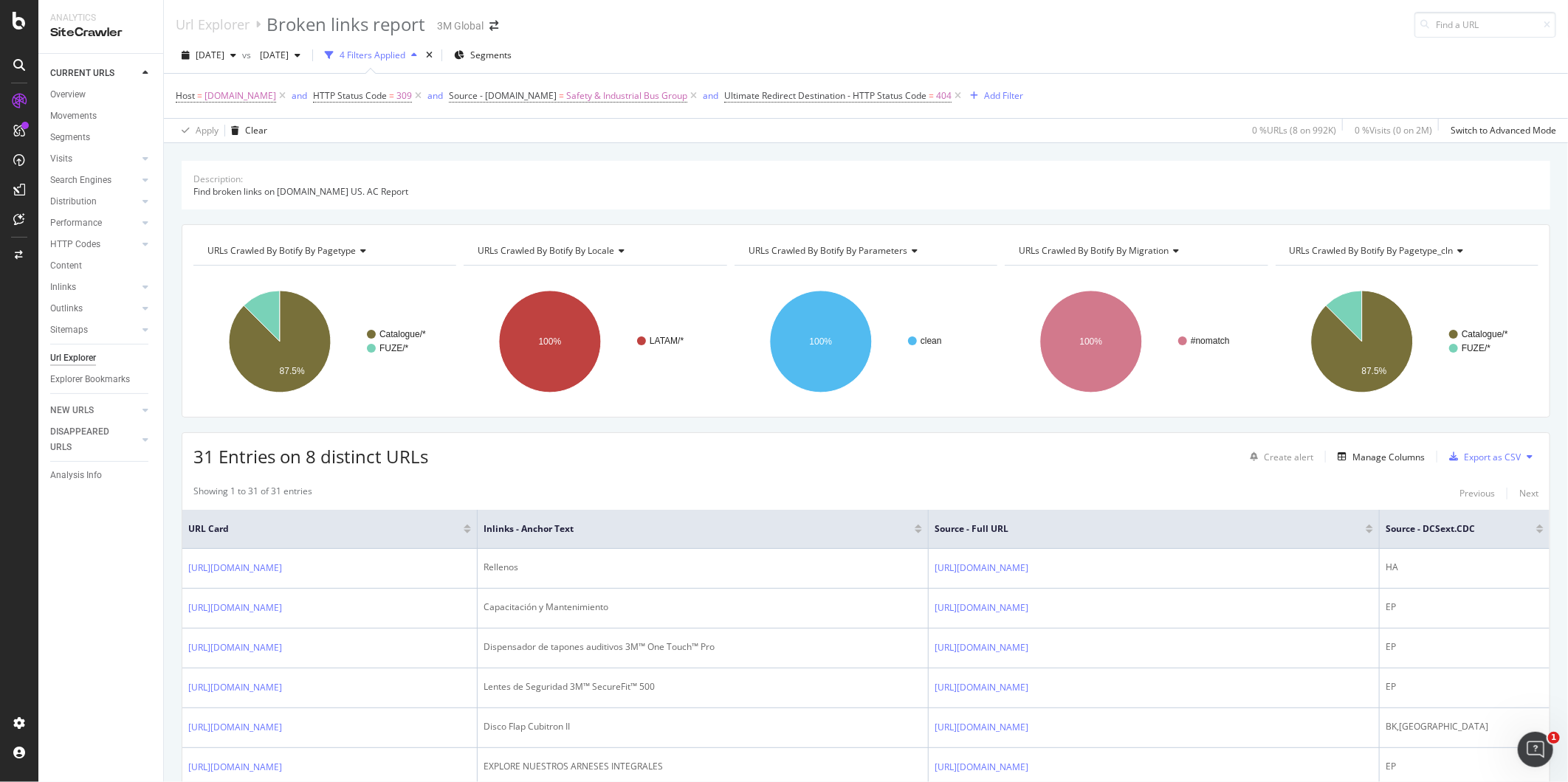
click at [1252, 58] on div "2025 Sep. 7th vs 2025 Aug. 3rd 4 Filters Applied Segments" at bounding box center [865, 59] width 1404 height 30
click at [1473, 459] on div "Export as CSV" at bounding box center [1492, 457] width 57 height 13
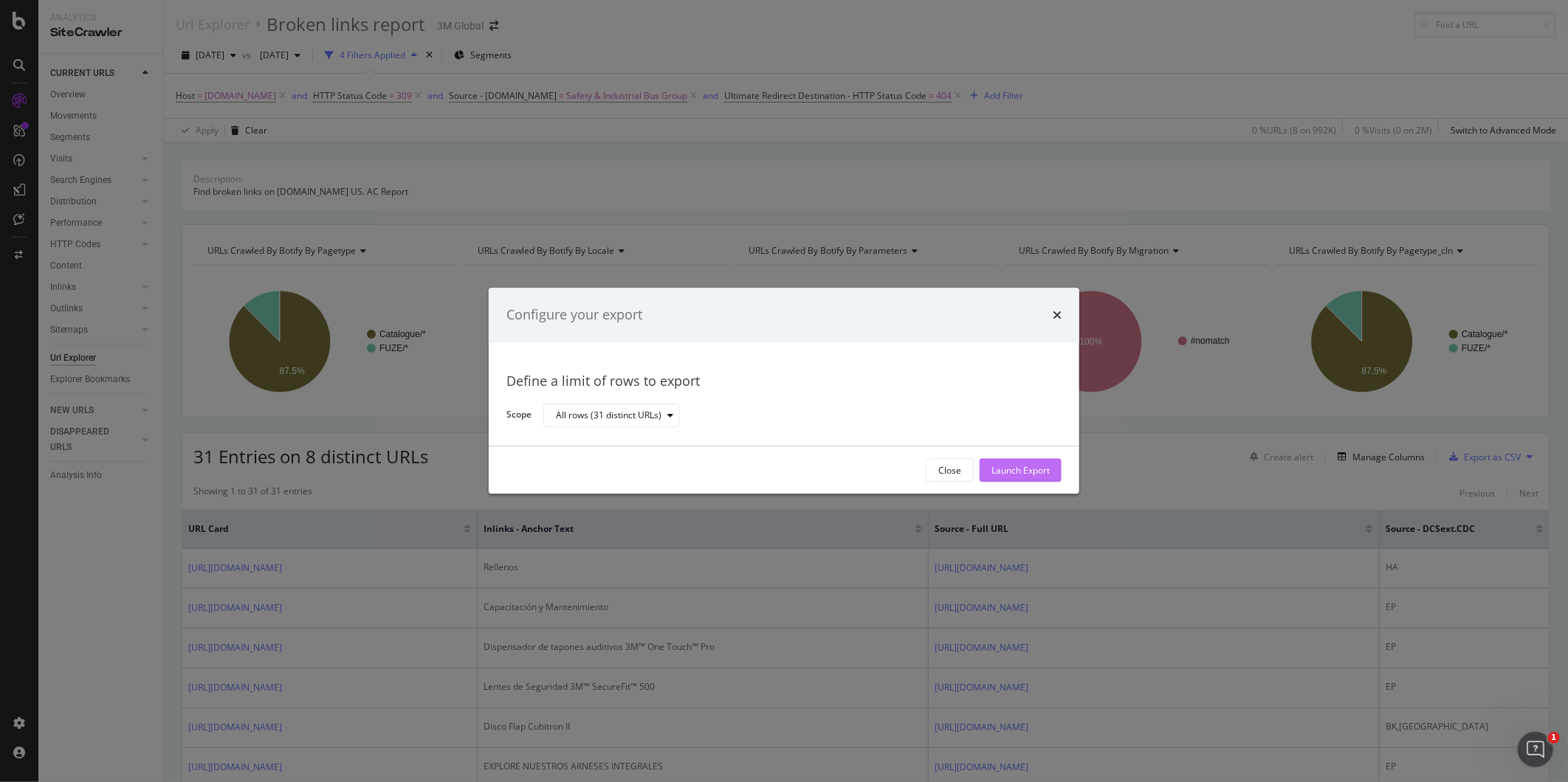
click at [1017, 470] on div "Launch Export" at bounding box center [1021, 470] width 58 height 13
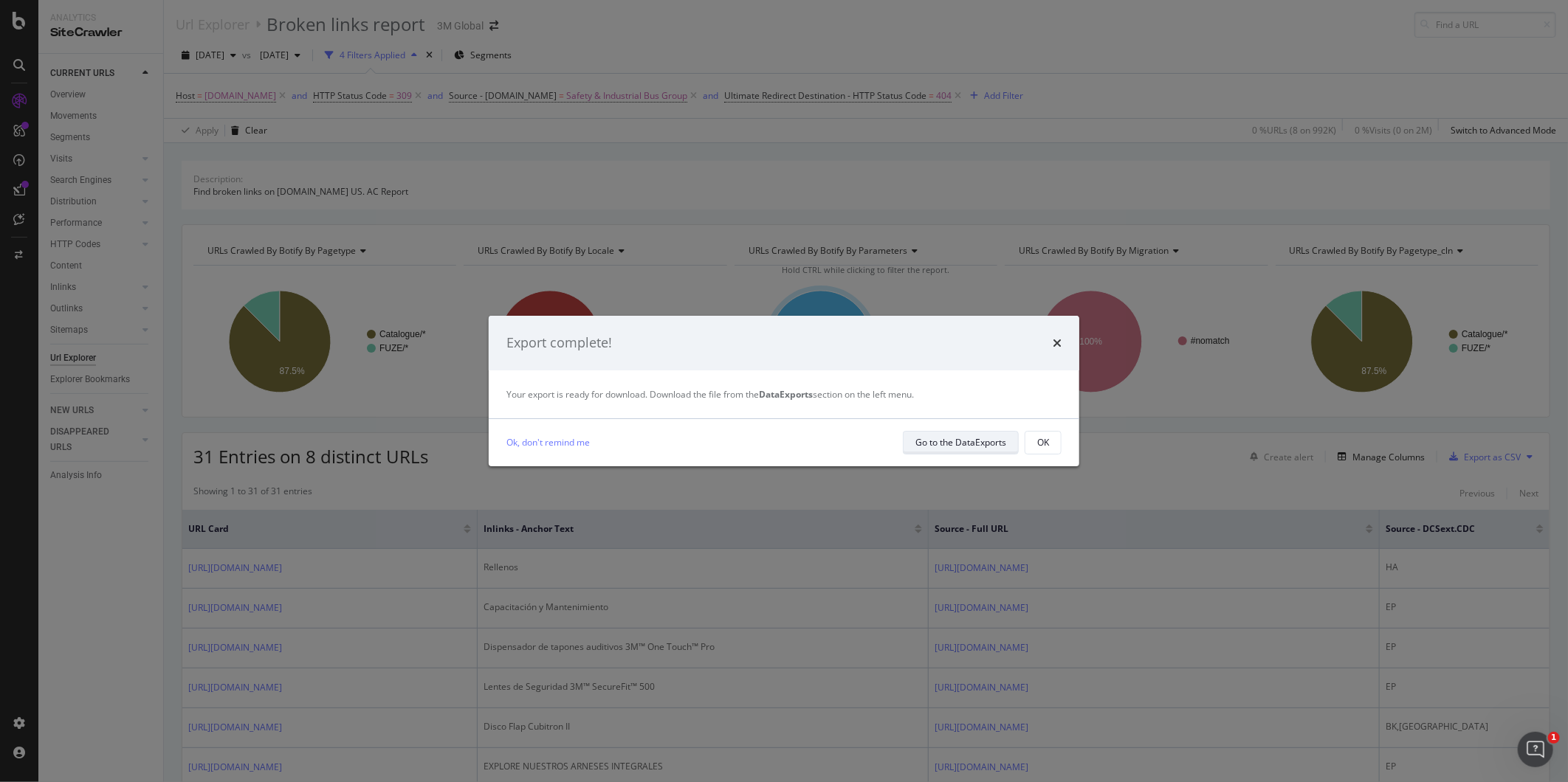
click at [948, 437] on div "Go to the DataExports" at bounding box center [961, 442] width 91 height 13
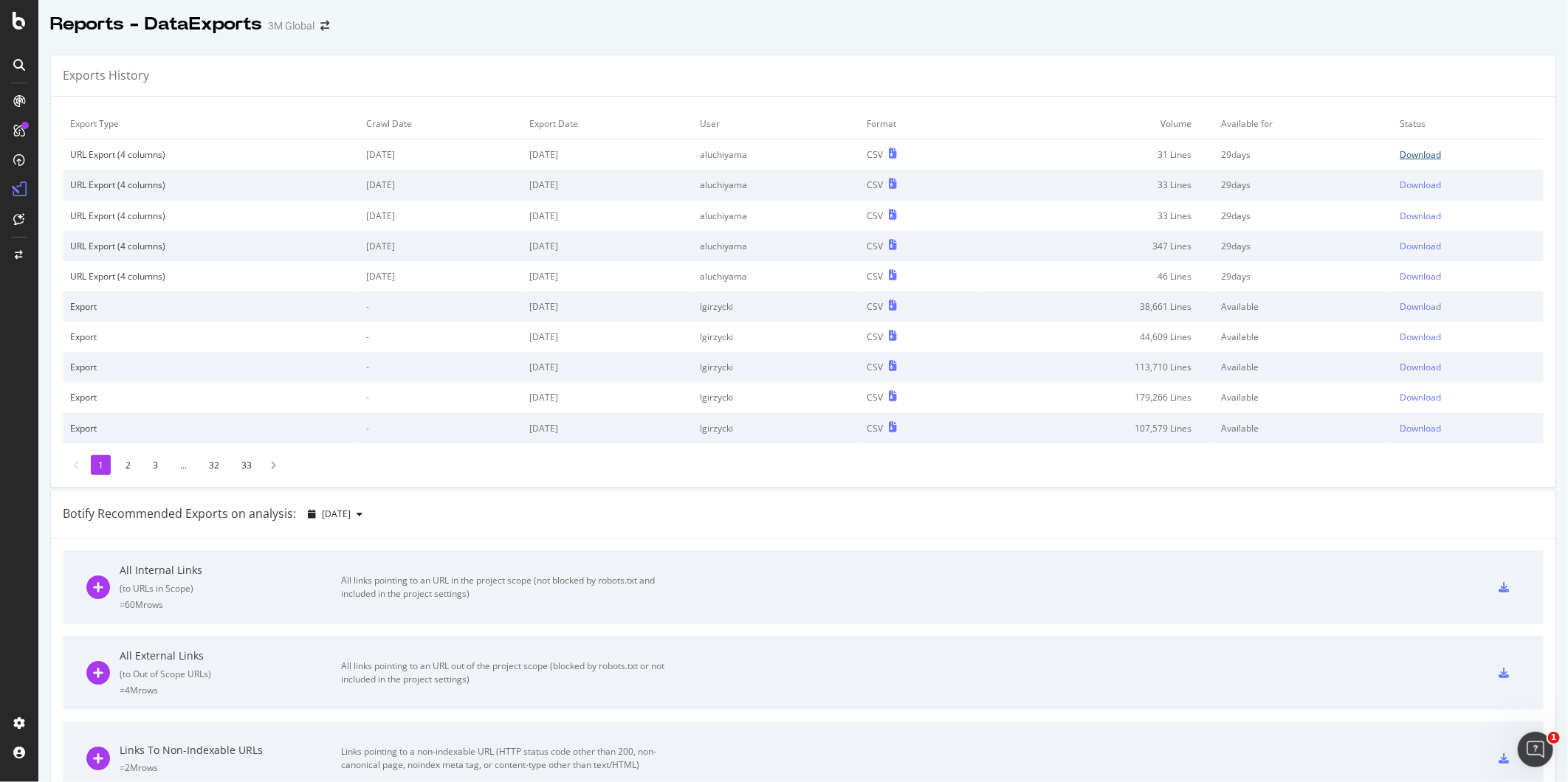
click at [1406, 158] on div "Download" at bounding box center [1420, 154] width 42 height 13
